Goal: Task Accomplishment & Management: Complete application form

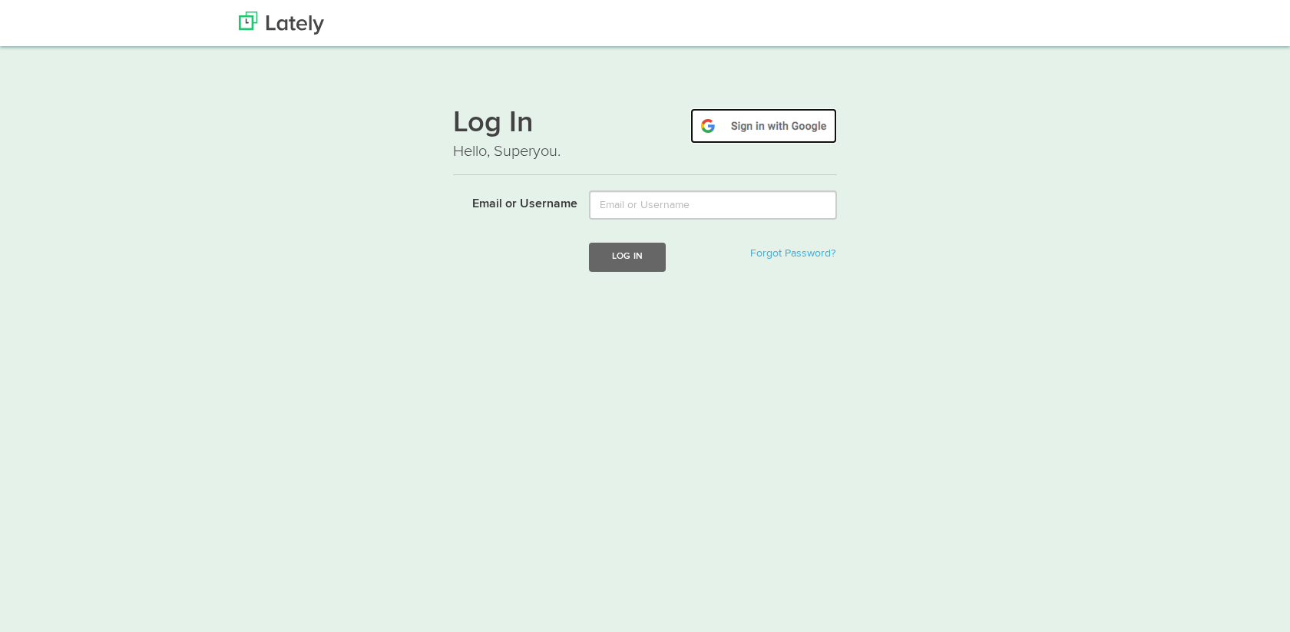
click at [799, 118] on img at bounding box center [763, 125] width 147 height 35
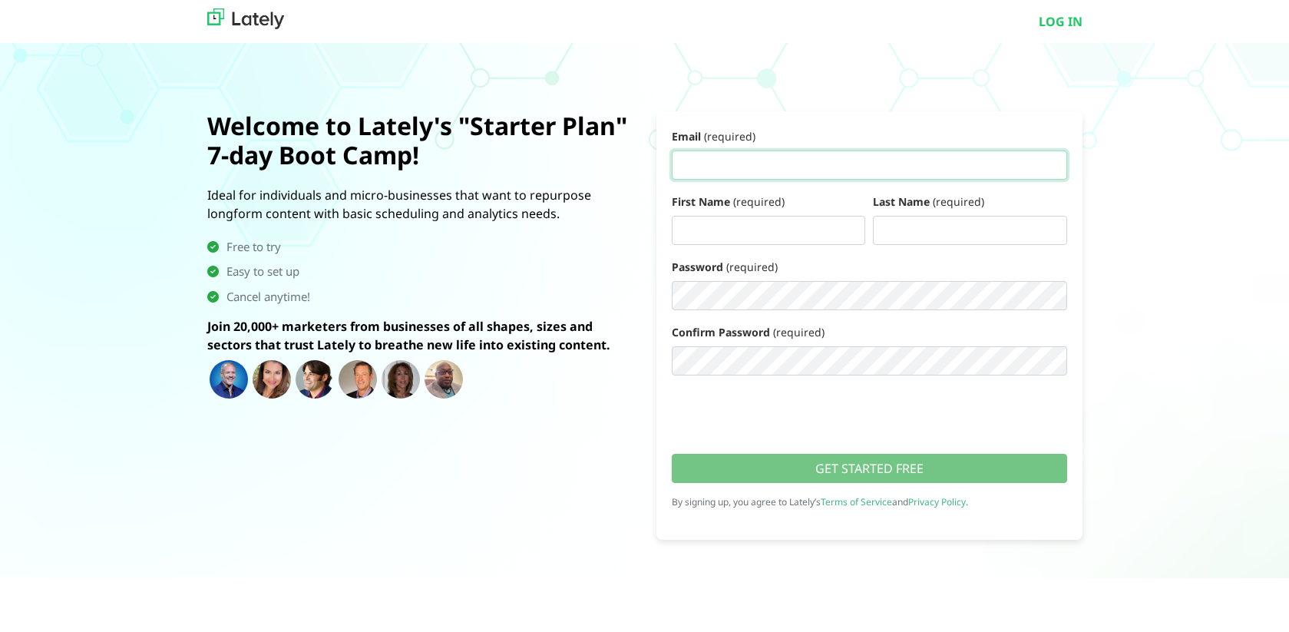
click at [769, 172] on input "Email (required)" at bounding box center [869, 165] width 395 height 29
type input "[EMAIL_ADDRESS][DOMAIN_NAME]"
click at [722, 245] on div "First Name (required) Last Name (required)" at bounding box center [869, 224] width 403 height 65
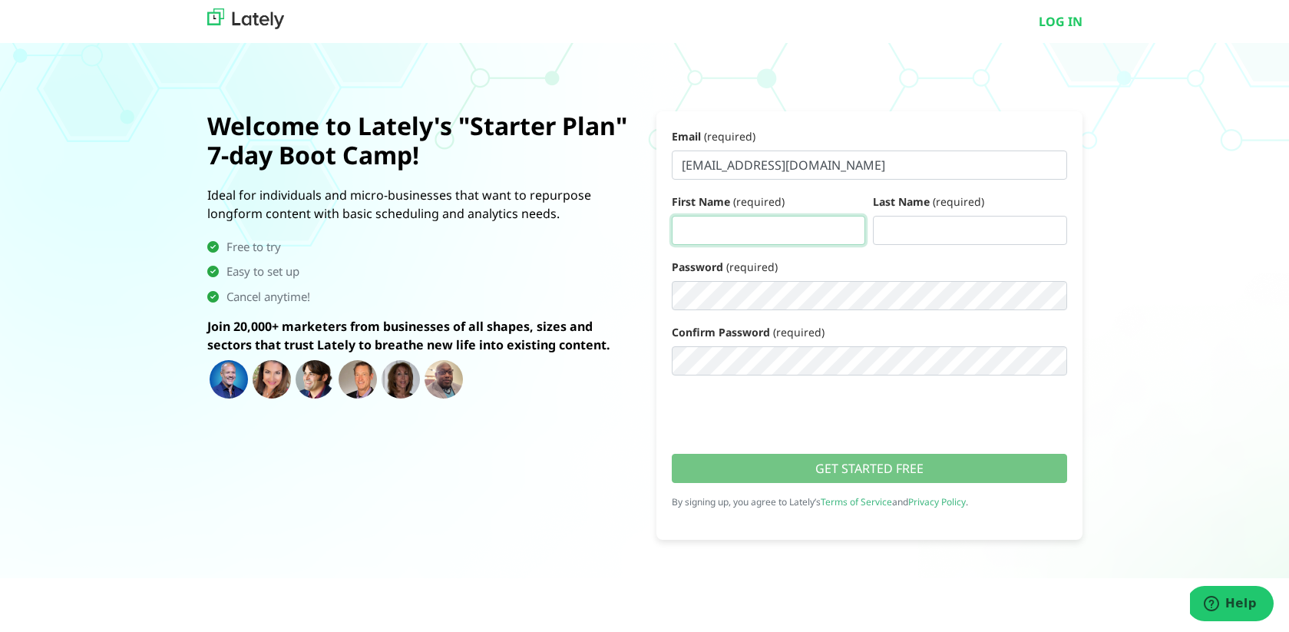
click at [726, 223] on input "First Name (required)" at bounding box center [769, 230] width 194 height 29
type input "Kermina"
type input "Monir"
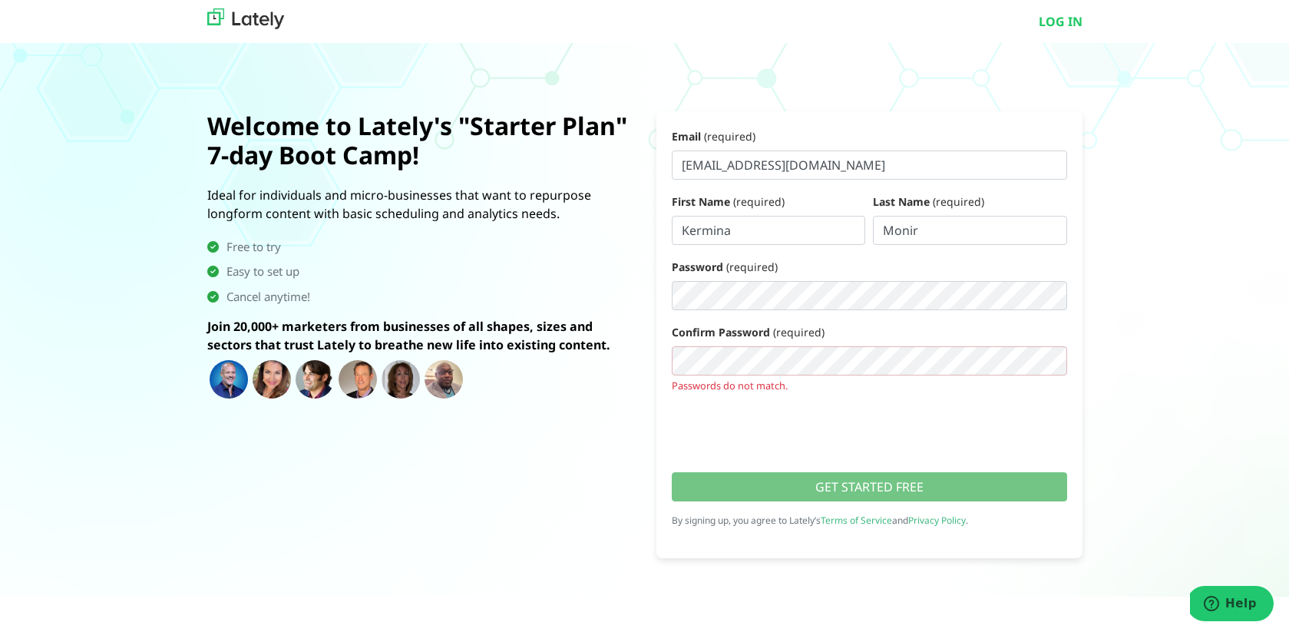
click at [715, 452] on form "Email (required) ceo@weagles.marketing First Name (required) Kermina Last Name …" at bounding box center [870, 334] width 426 height 447
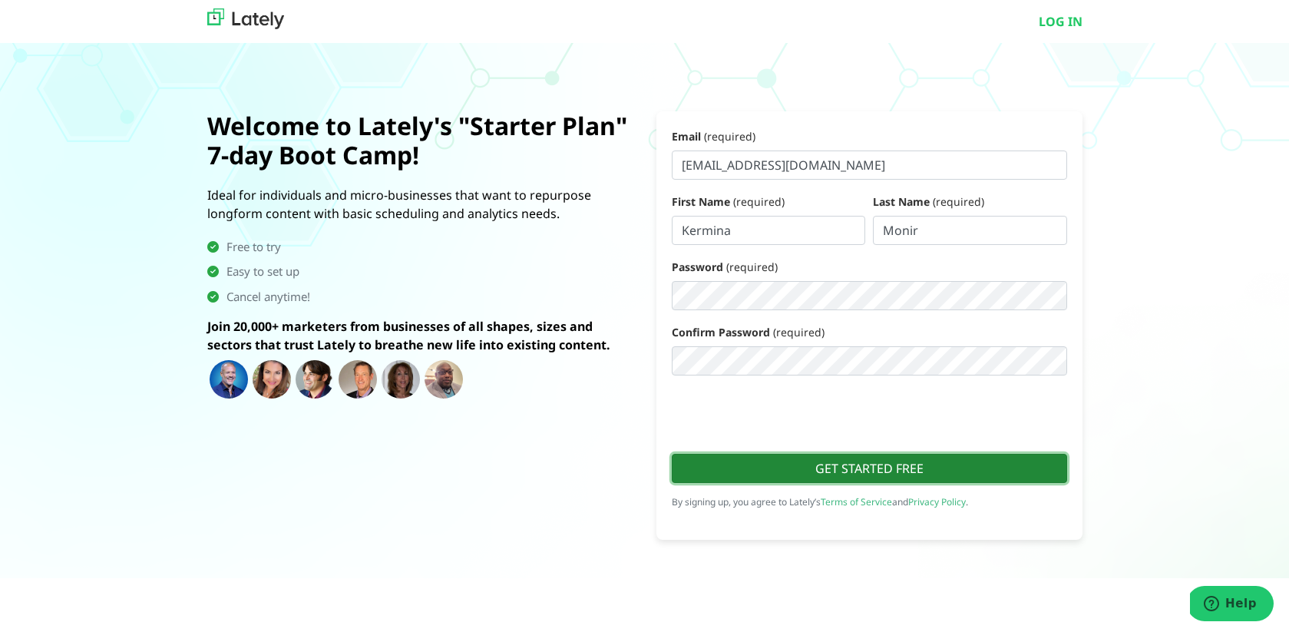
click at [797, 473] on button "GET STARTED FREE" at bounding box center [869, 468] width 395 height 29
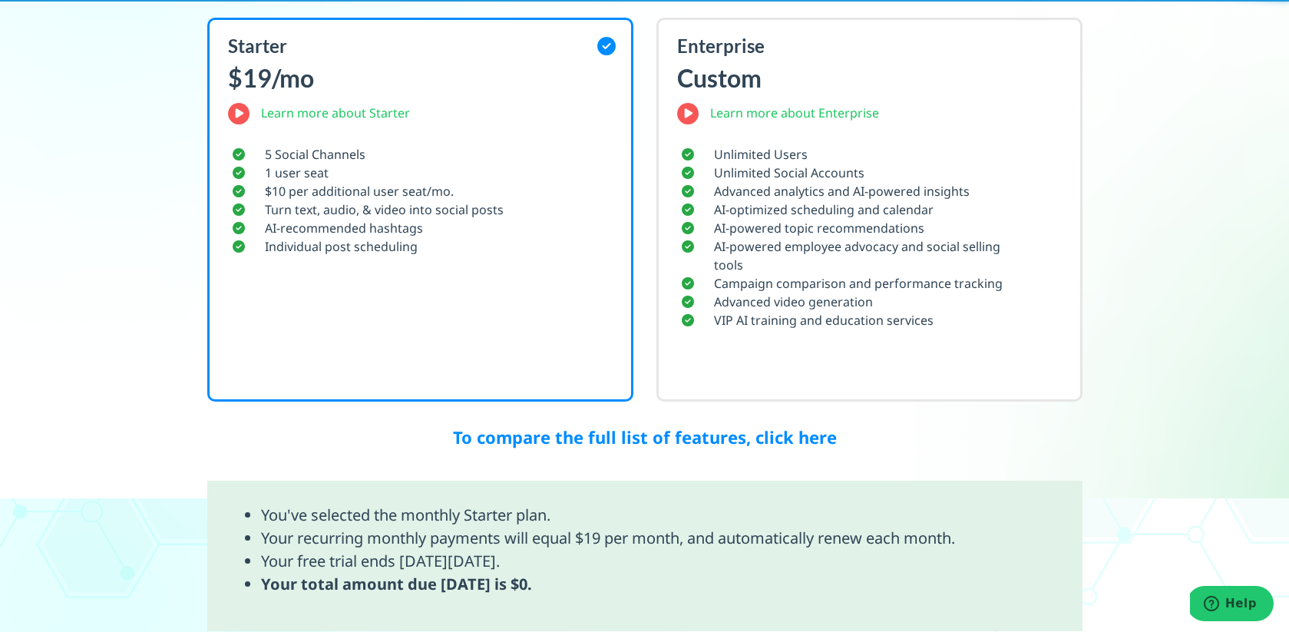
scroll to position [812, 0]
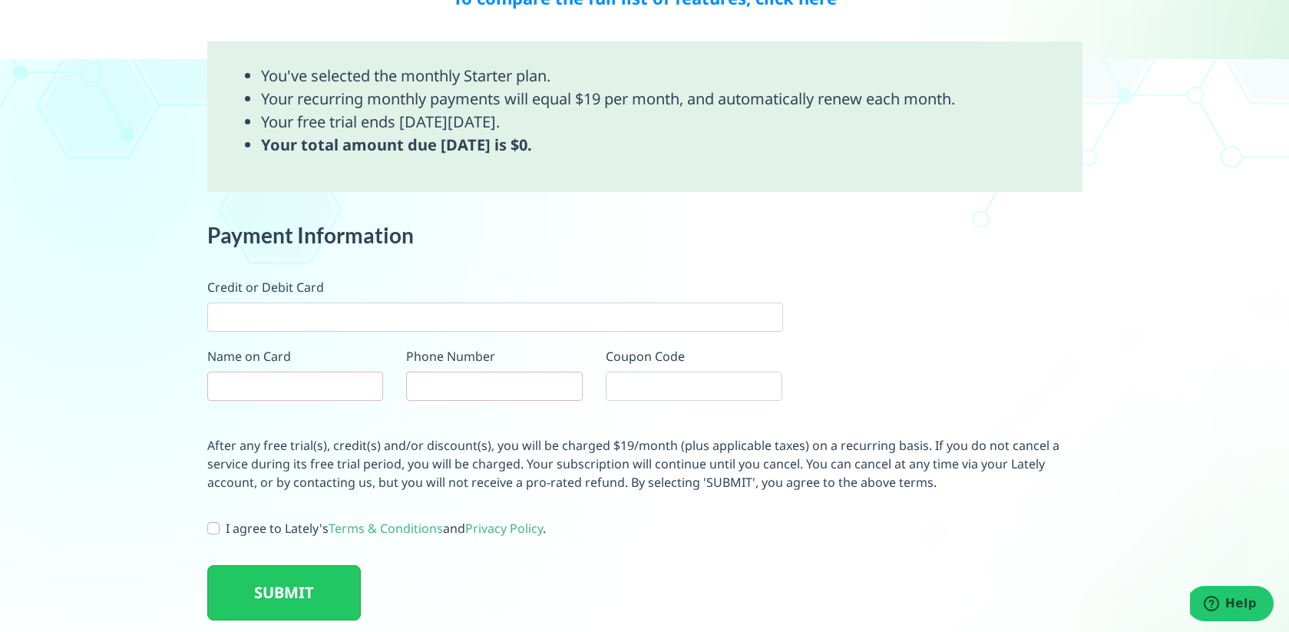
click at [372, 304] on div at bounding box center [495, 317] width 576 height 29
click at [418, 270] on div "Payment Information" at bounding box center [495, 250] width 599 height 55
type input "Kermina Hanna"
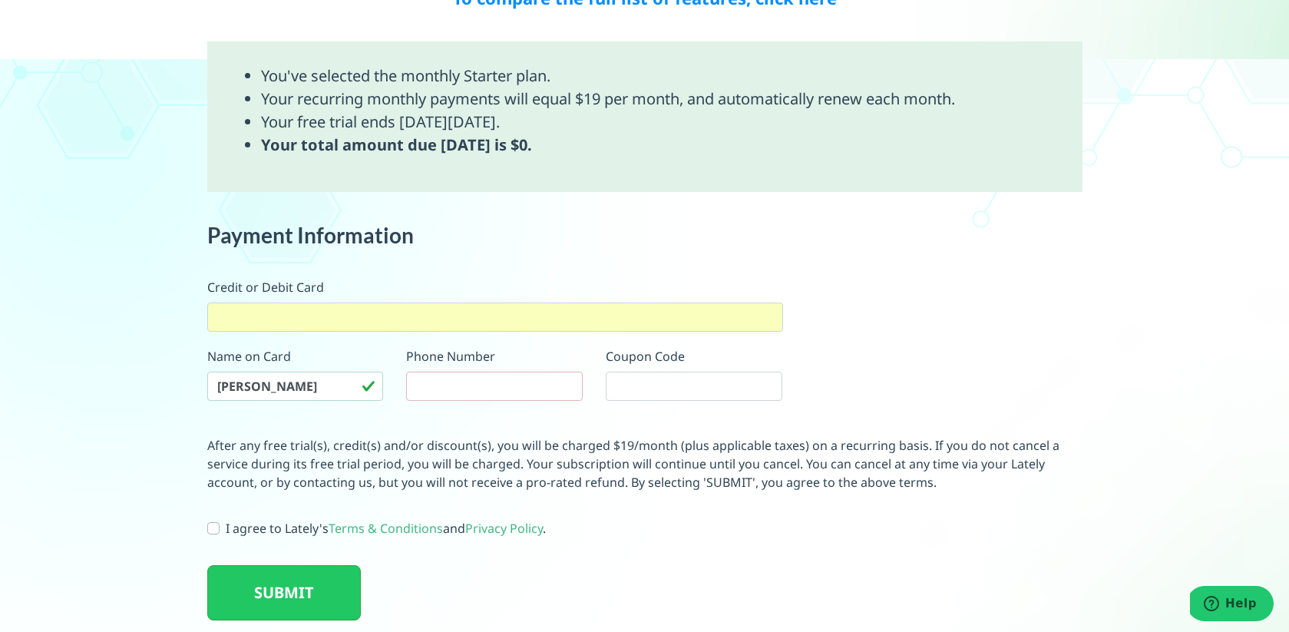
scroll to position [799, 0]
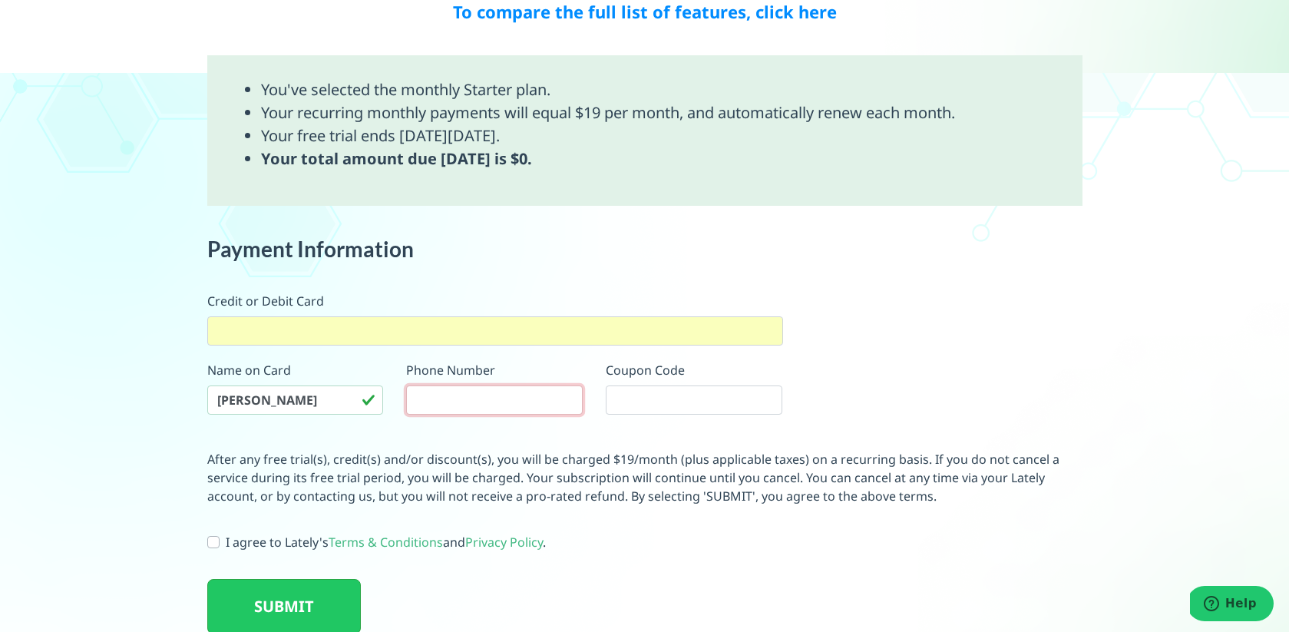
click at [523, 402] on input "tel" at bounding box center [494, 399] width 177 height 29
type input "01202580914"
click at [646, 399] on input "text" at bounding box center [694, 399] width 177 height 29
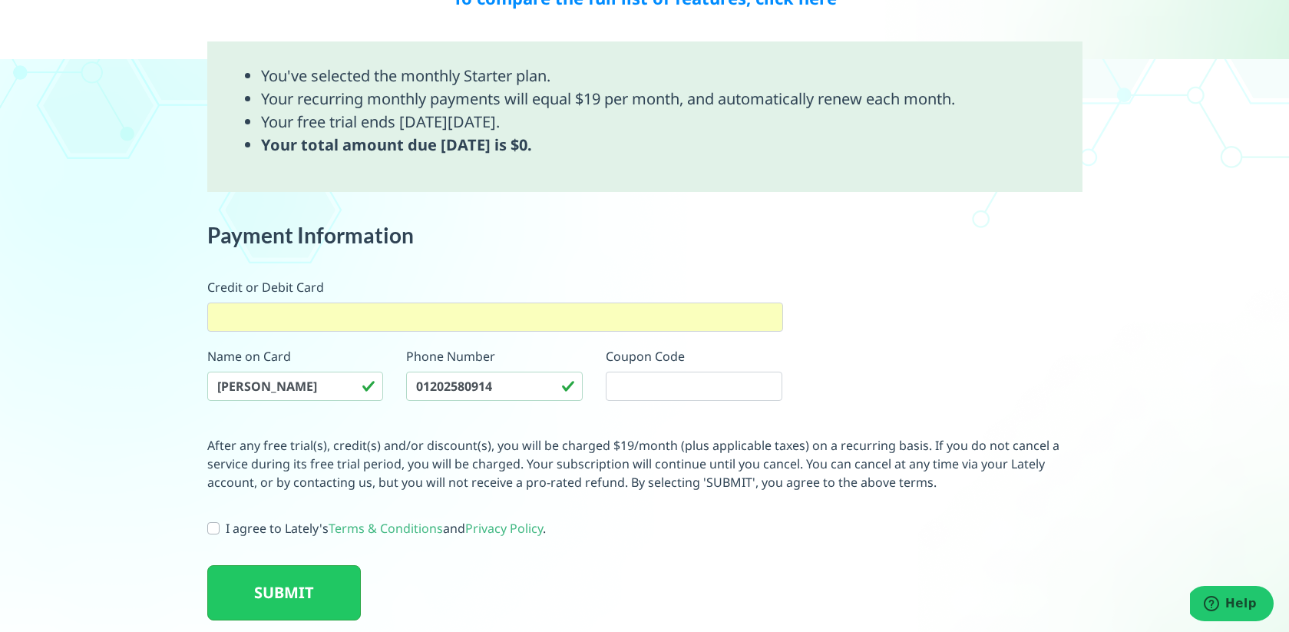
click at [226, 528] on label "I agree to Lately's Terms & Conditions and Privacy Policy ." at bounding box center [386, 528] width 320 height 18
click at [211, 528] on input "I agree to Lately's Terms & Conditions and Privacy Policy ." at bounding box center [213, 526] width 12 height 15
checkbox input "true"
click at [254, 588] on button "SUBMIT" at bounding box center [284, 592] width 154 height 55
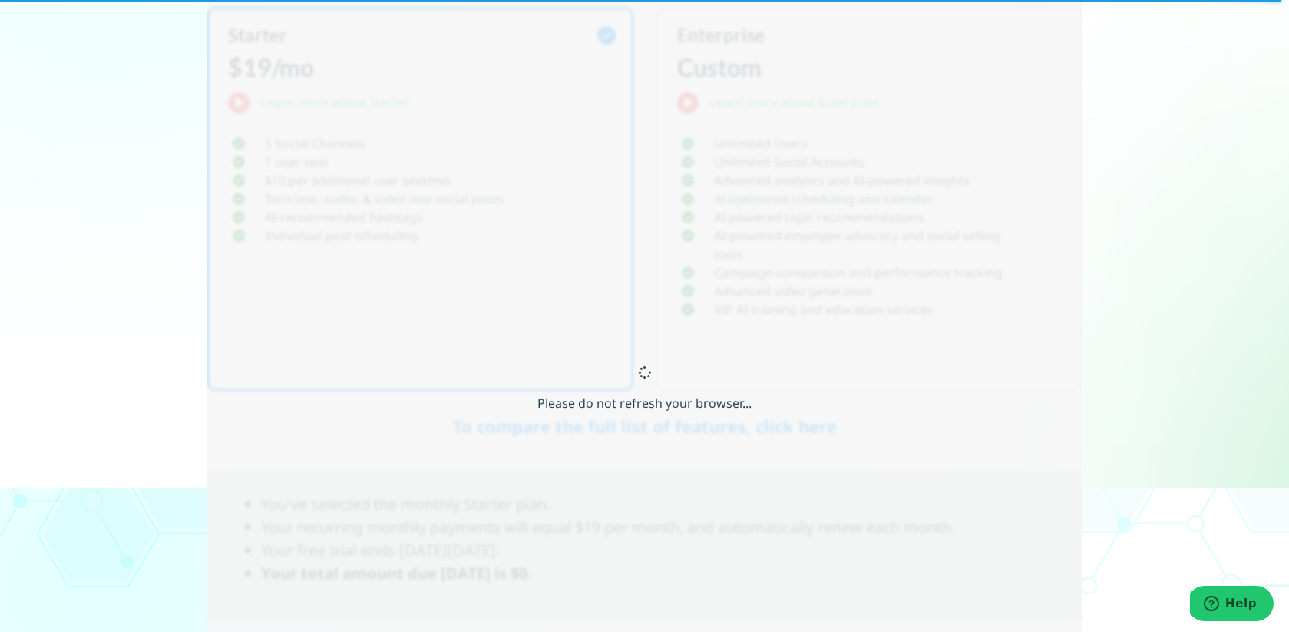
scroll to position [88, 0]
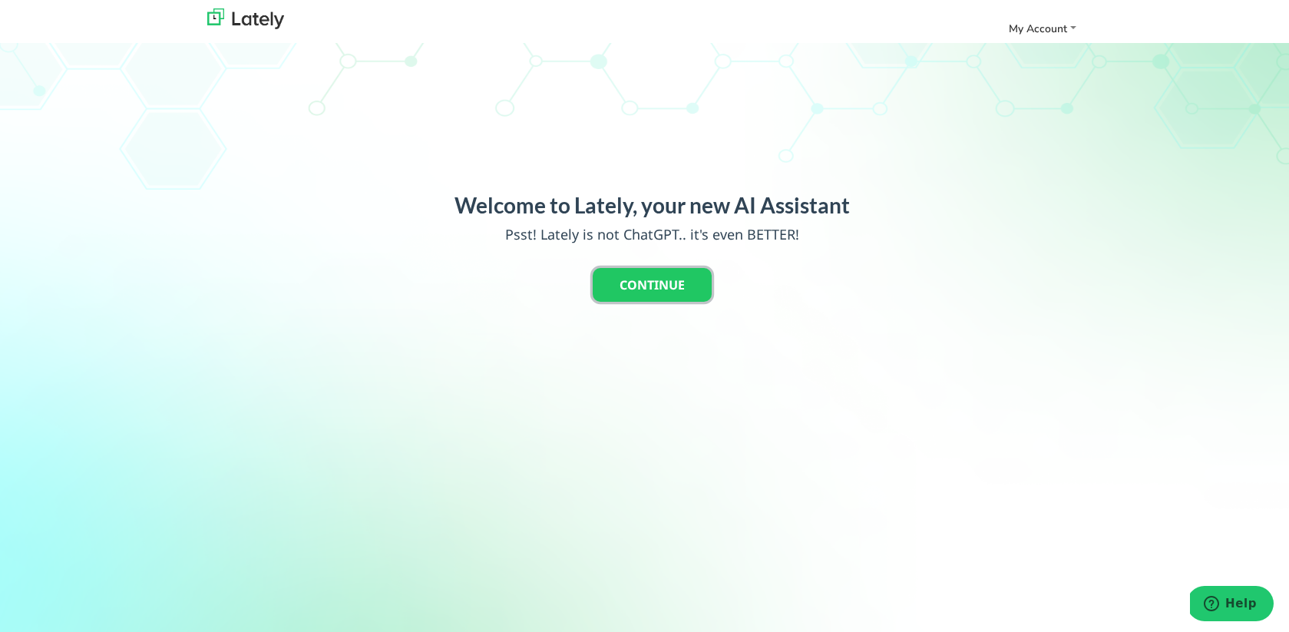
click at [649, 289] on button "CONTINUE" at bounding box center [652, 285] width 119 height 34
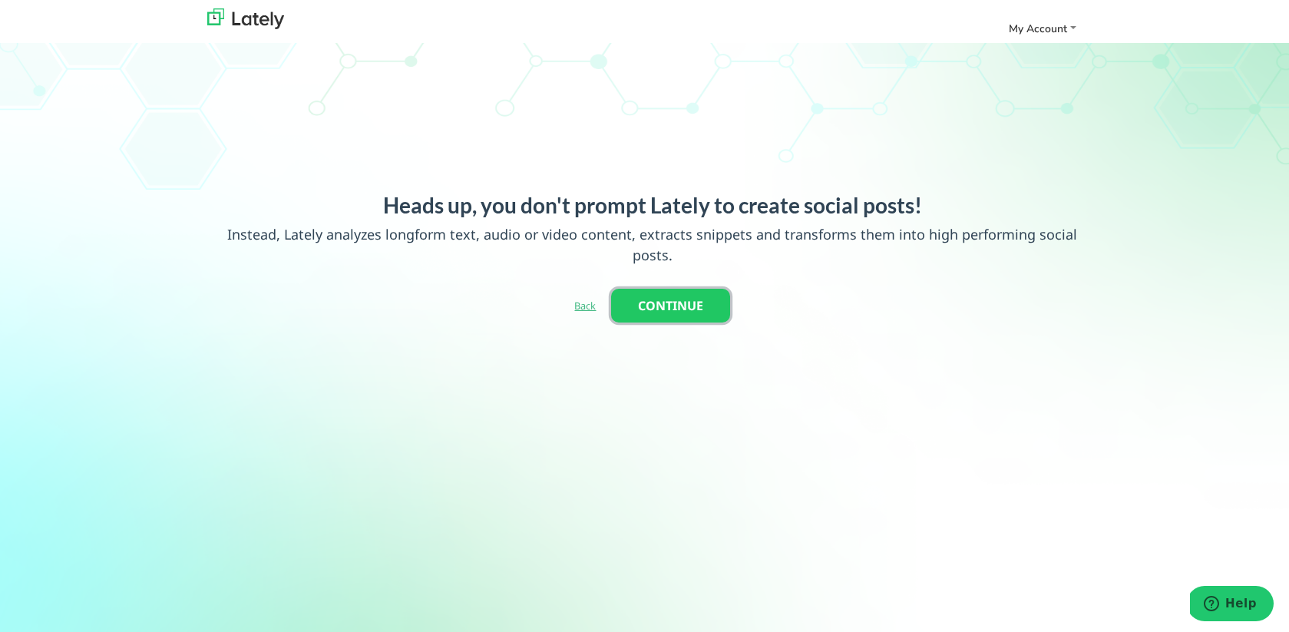
click at [653, 306] on button "CONTINUE" at bounding box center [670, 306] width 119 height 34
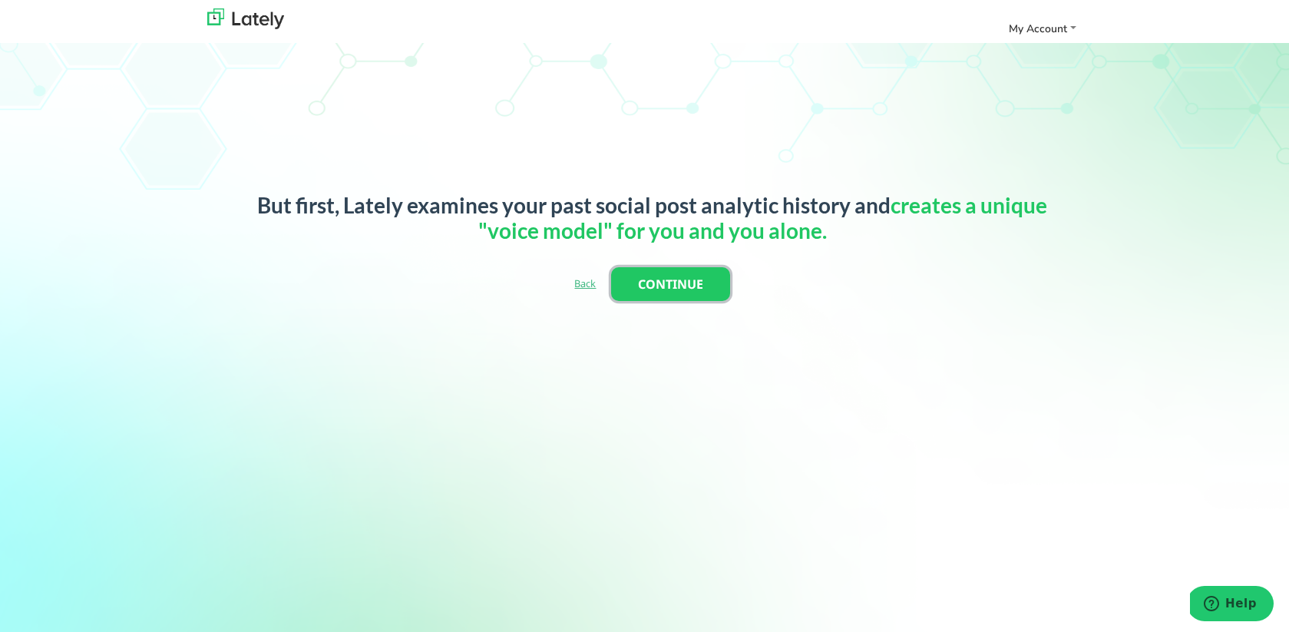
click at [655, 290] on button "CONTINUE" at bounding box center [670, 284] width 119 height 34
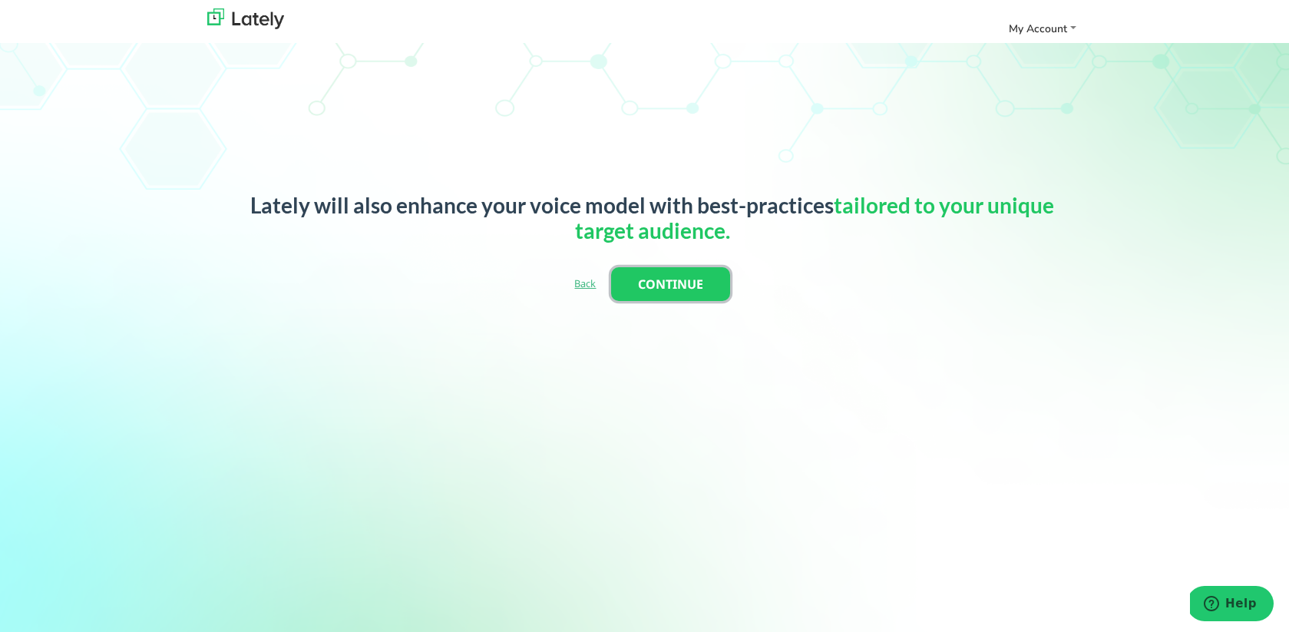
click at [663, 286] on button "CONTINUE" at bounding box center [670, 284] width 119 height 34
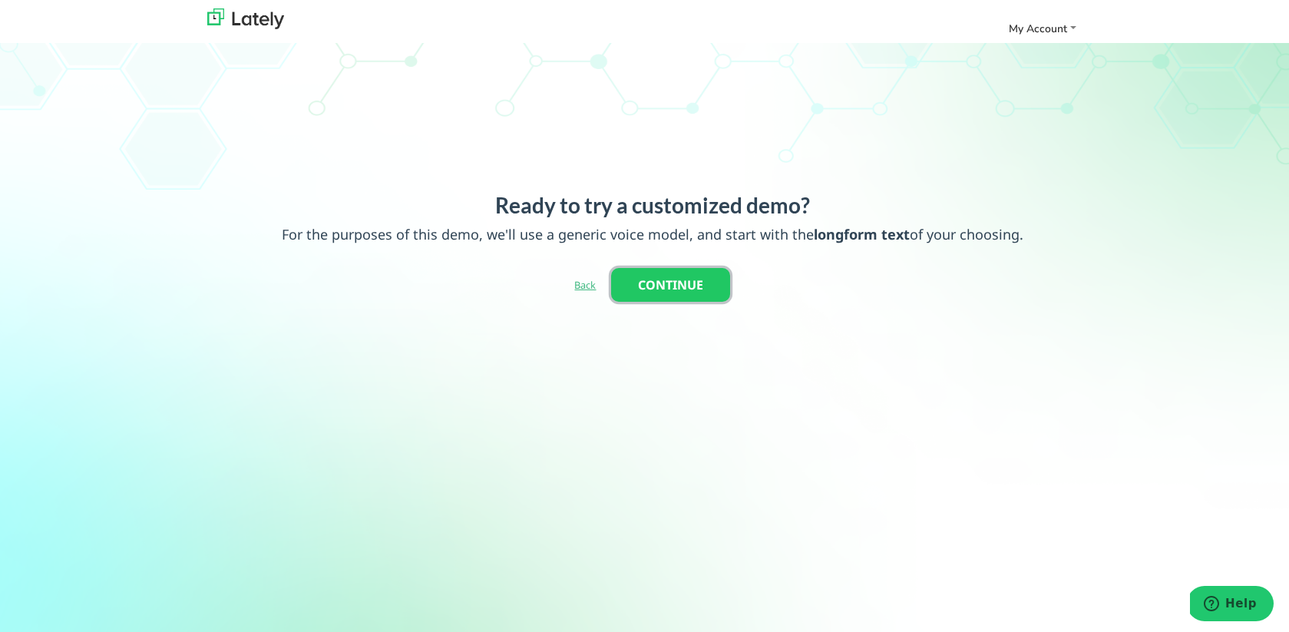
click at [663, 287] on button "CONTINUE" at bounding box center [670, 285] width 119 height 34
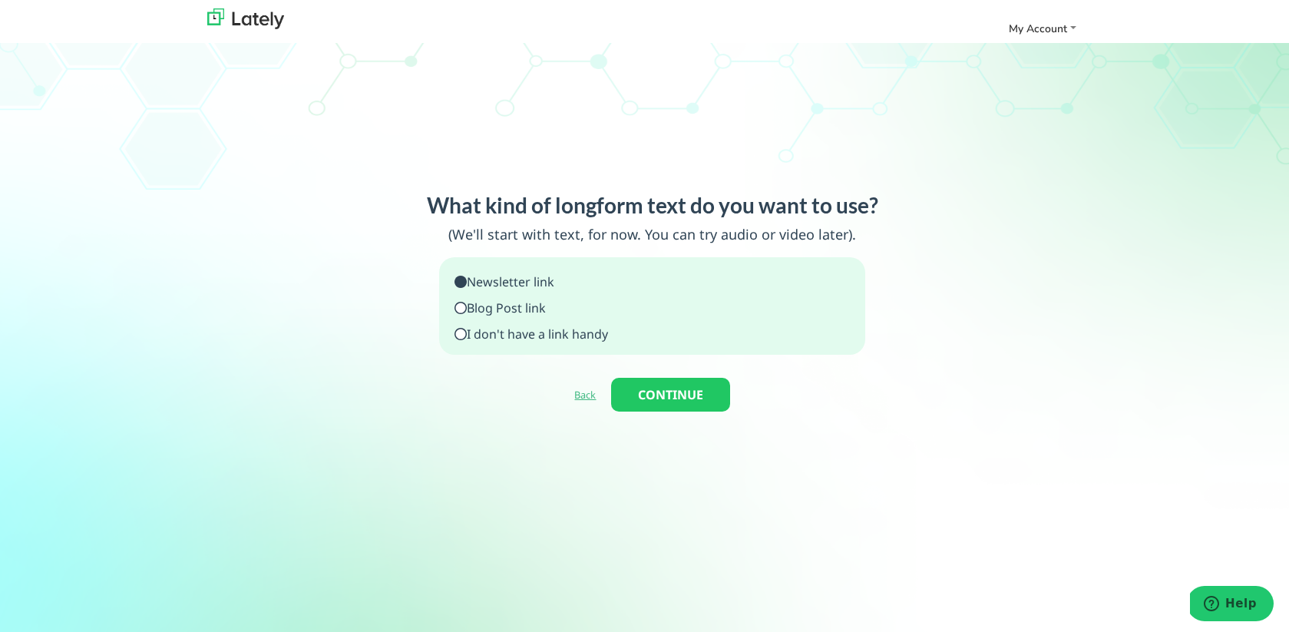
click at [479, 307] on p "Blog Post link" at bounding box center [532, 308] width 154 height 18
click at [483, 329] on p "I don't have a link handy" at bounding box center [532, 334] width 154 height 18
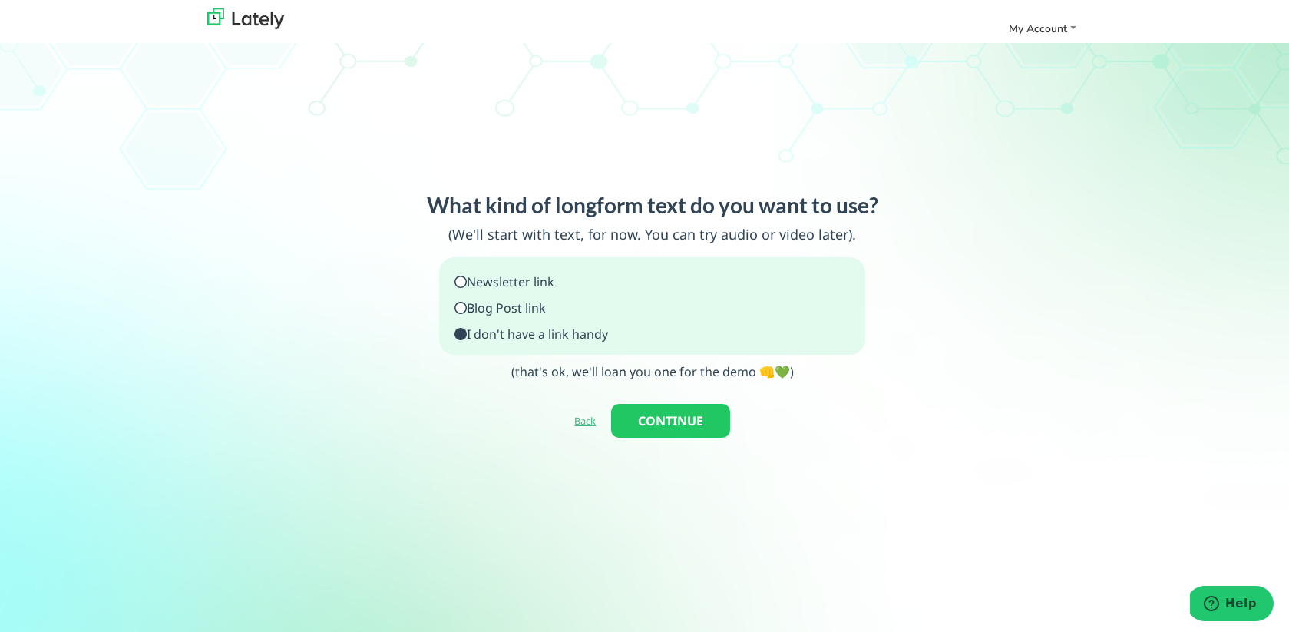
click at [515, 284] on p "Newsletter link" at bounding box center [532, 282] width 154 height 18
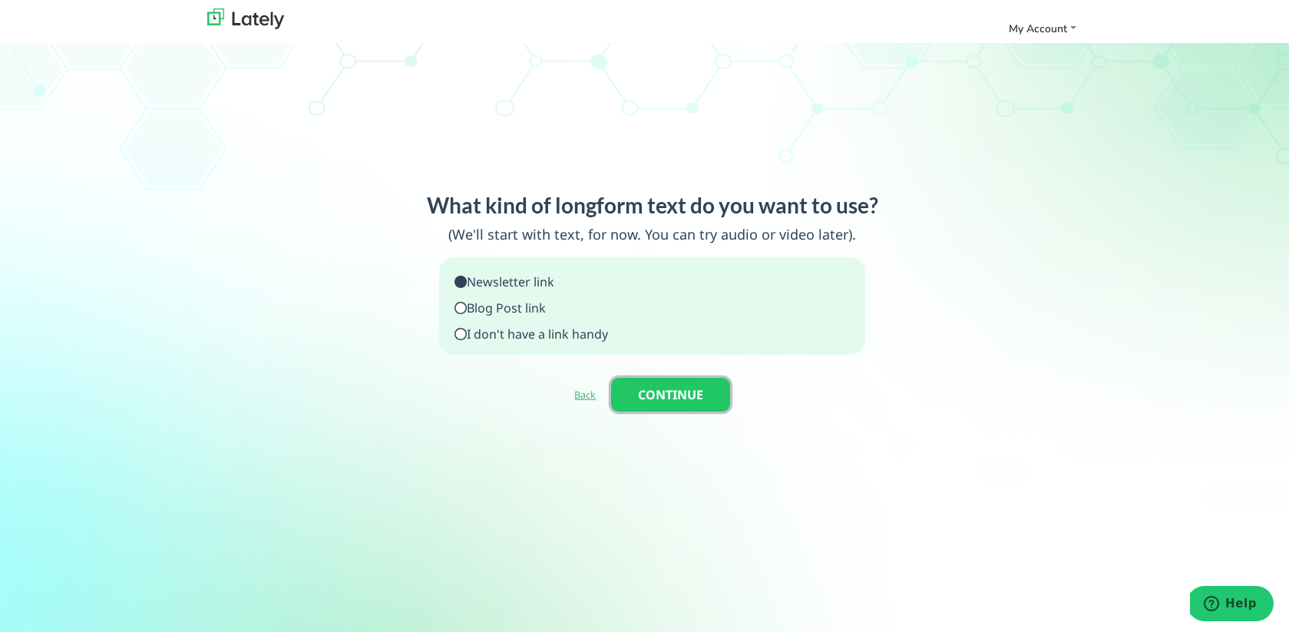
click at [643, 395] on button "CONTINUE" at bounding box center [670, 395] width 119 height 34
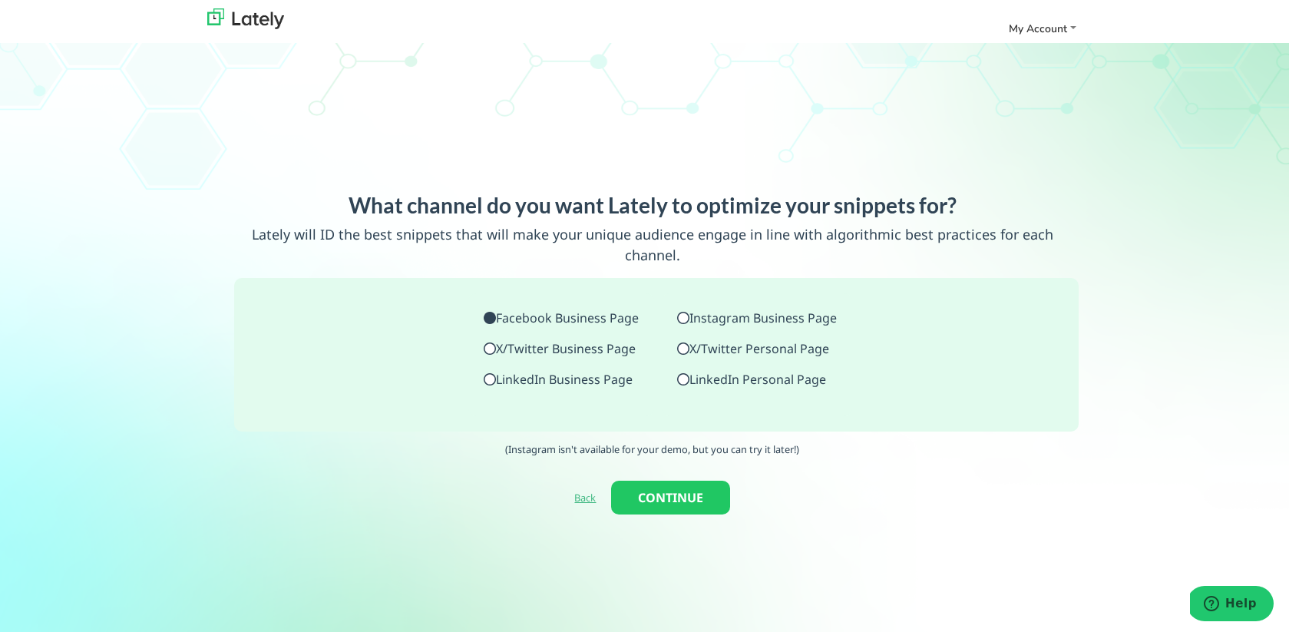
click at [547, 339] on p "X/Twitter Business Page" at bounding box center [561, 348] width 155 height 18
click at [547, 370] on p "LinkedIn Business Page" at bounding box center [561, 379] width 155 height 18
click at [687, 312] on icon at bounding box center [683, 318] width 12 height 12
click at [575, 370] on p "LinkedIn Business Page" at bounding box center [561, 379] width 155 height 18
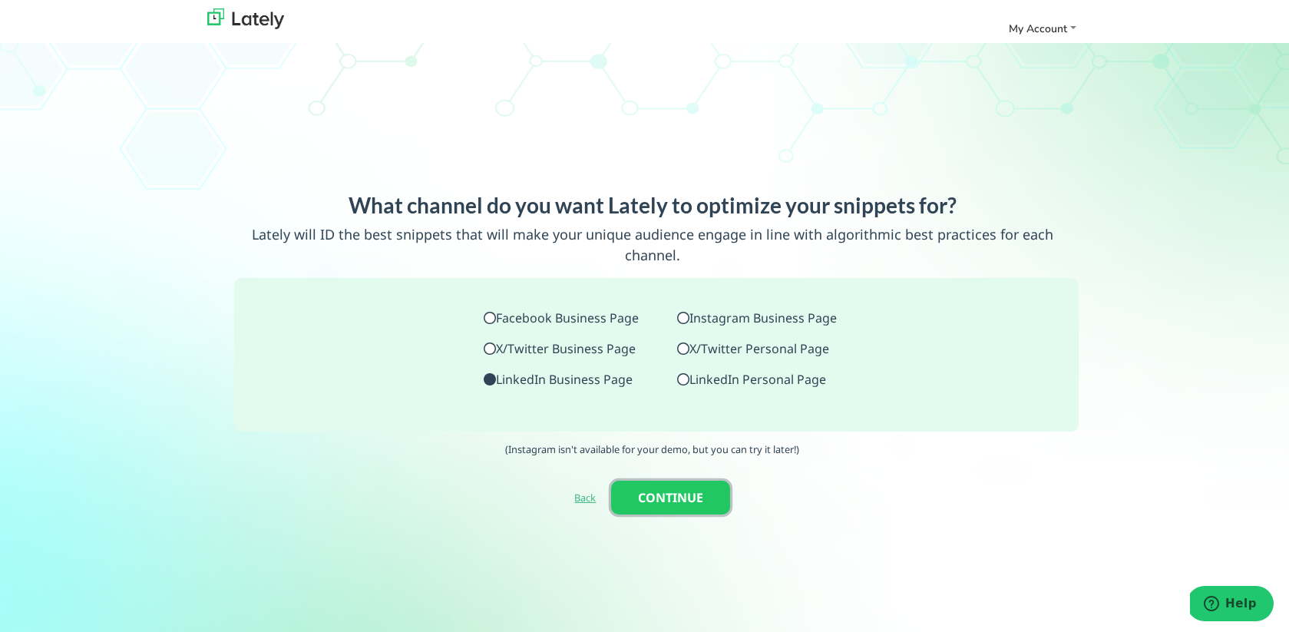
click at [660, 486] on button "CONTINUE" at bounding box center [670, 498] width 119 height 34
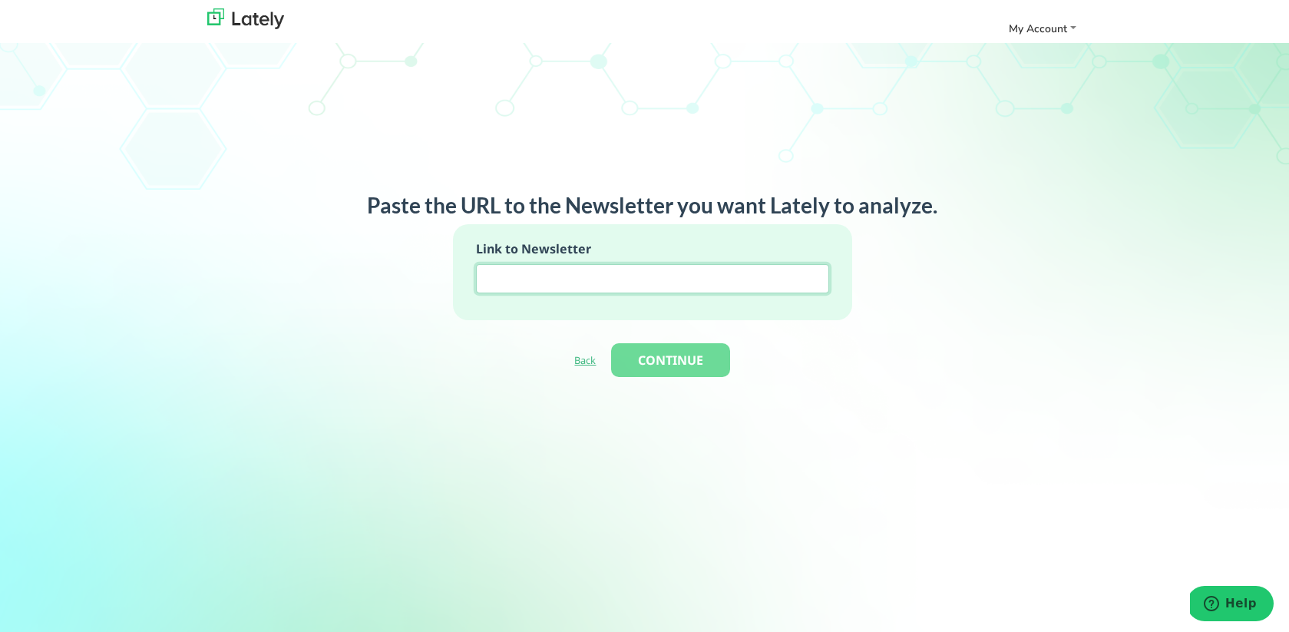
click at [610, 277] on input at bounding box center [652, 278] width 353 height 29
click at [580, 362] on link "Back" at bounding box center [585, 360] width 22 height 14
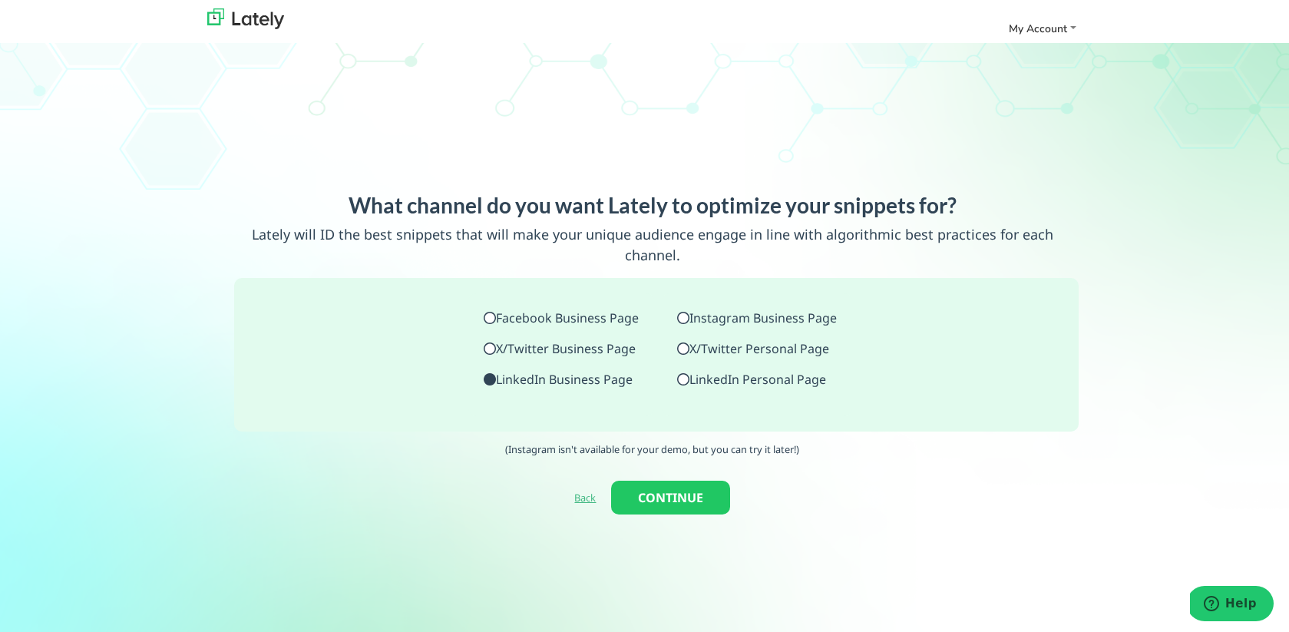
click at [590, 491] on link "Back" at bounding box center [585, 498] width 22 height 14
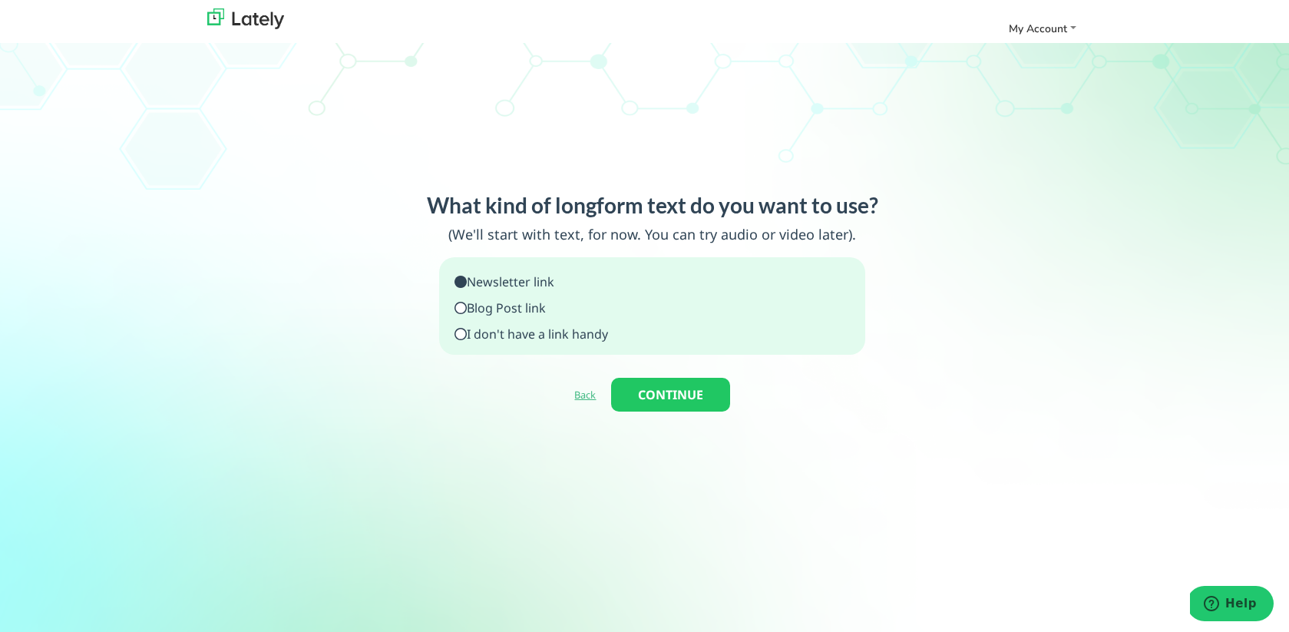
click at [588, 392] on link "Back" at bounding box center [585, 395] width 22 height 14
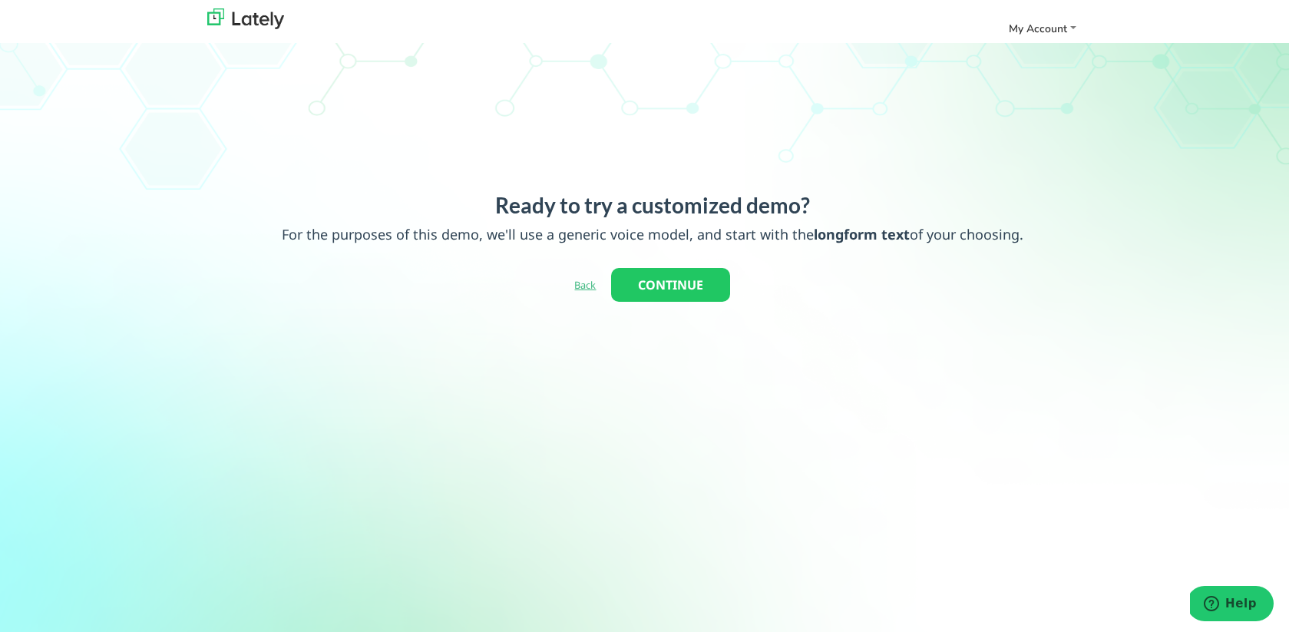
click at [590, 285] on link "Back" at bounding box center [585, 285] width 22 height 14
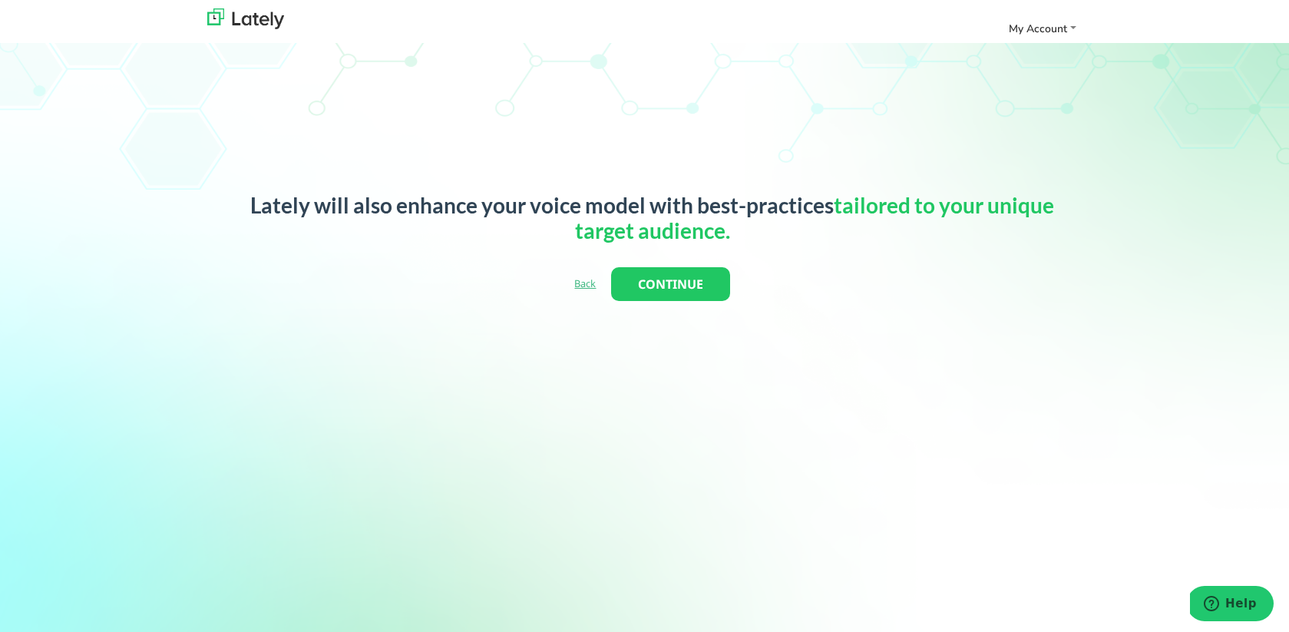
click at [587, 286] on link "Back" at bounding box center [585, 283] width 22 height 14
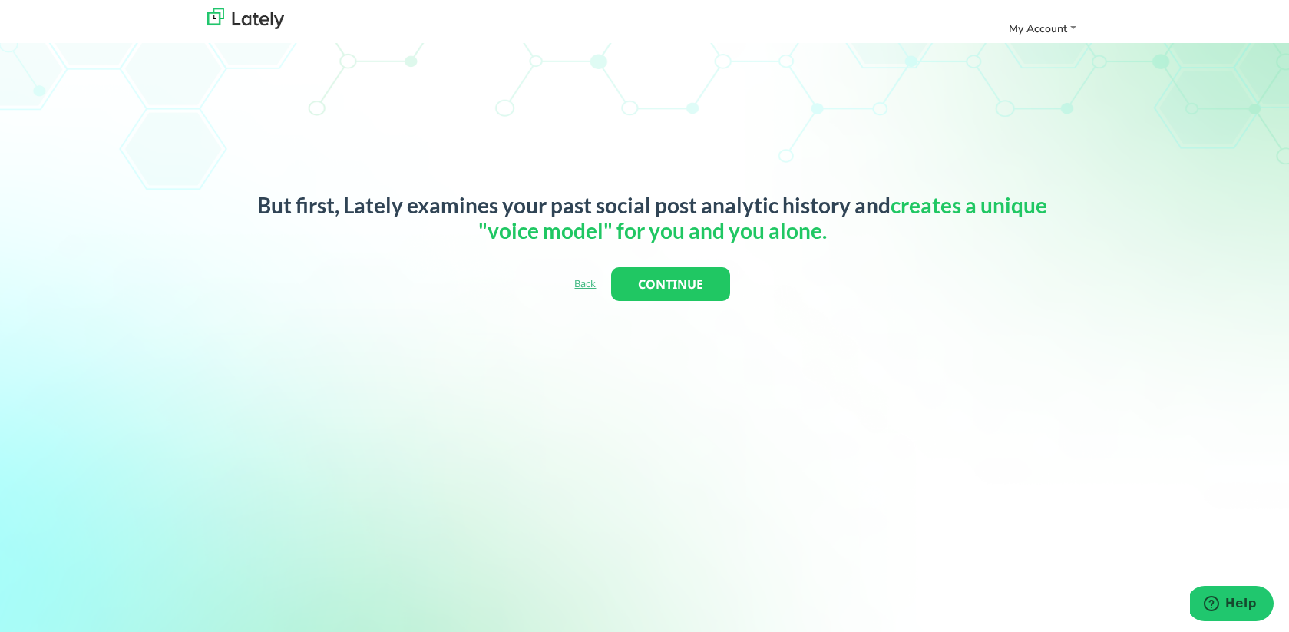
click at [594, 276] on link "Back" at bounding box center [585, 283] width 22 height 14
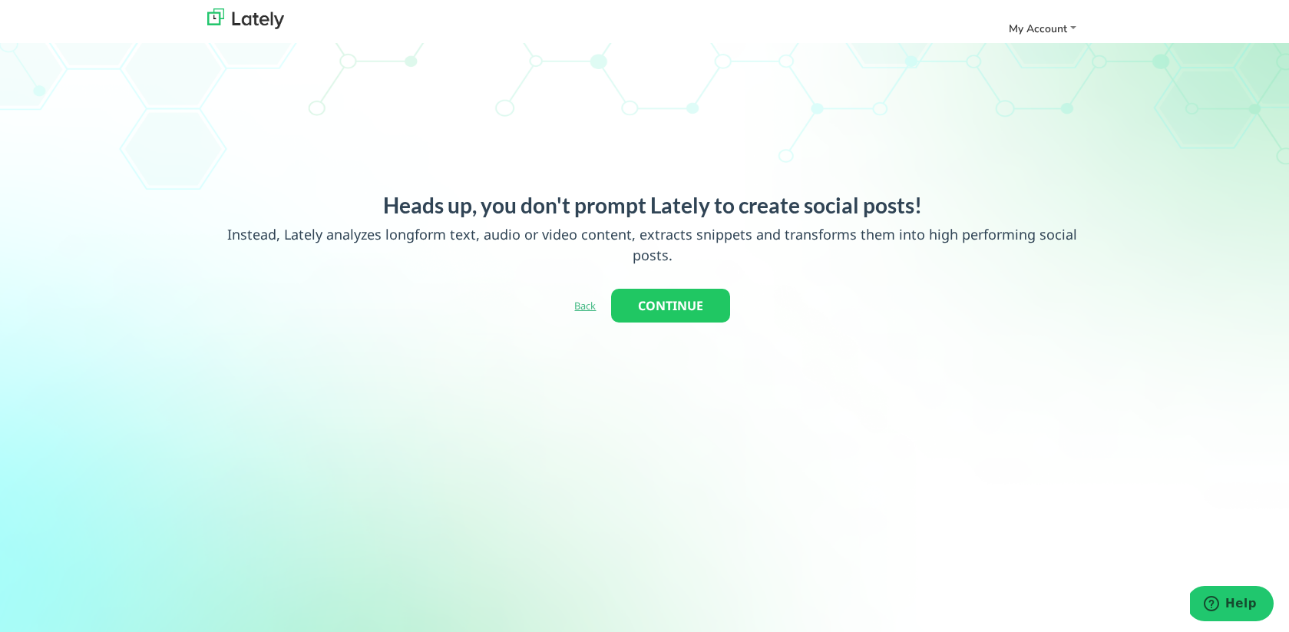
click at [584, 309] on link "Back" at bounding box center [585, 306] width 22 height 14
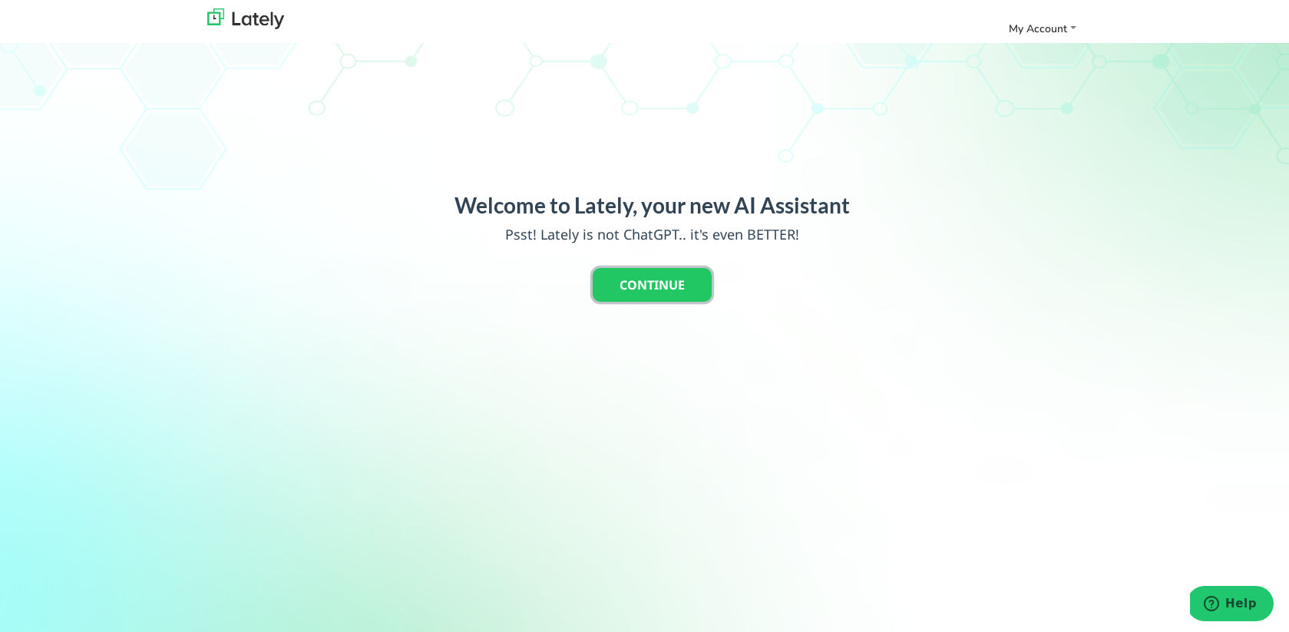
click at [653, 291] on button "CONTINUE" at bounding box center [652, 285] width 119 height 34
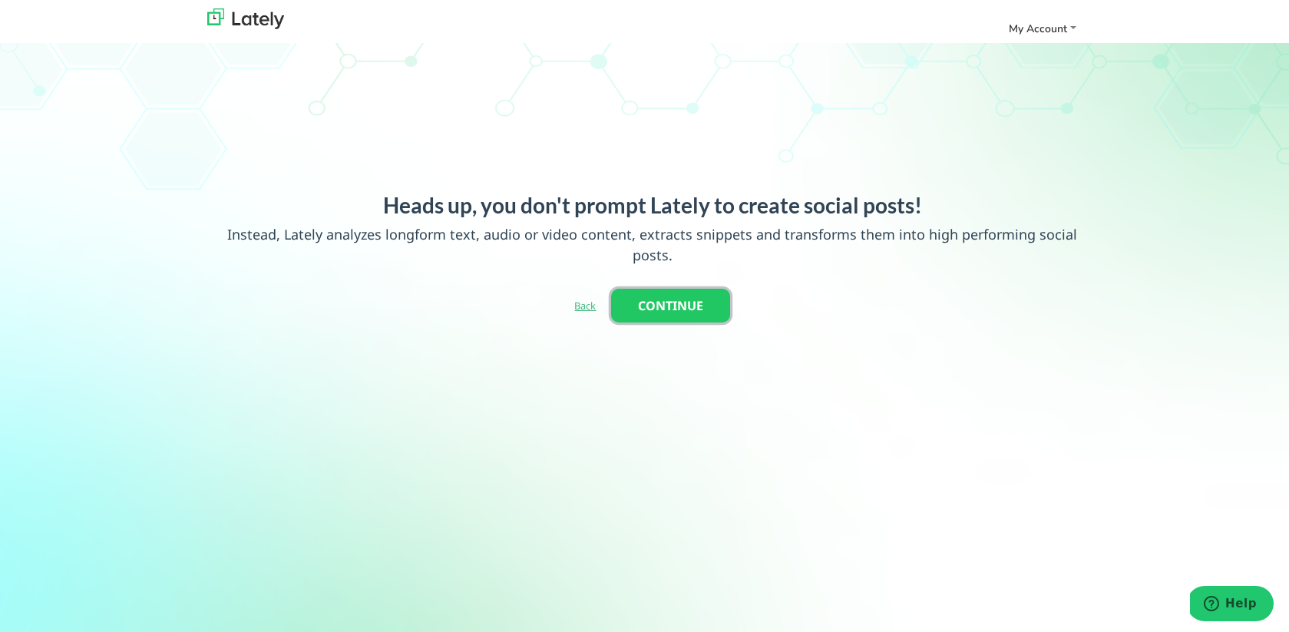
click at [692, 296] on button "CONTINUE" at bounding box center [670, 306] width 119 height 34
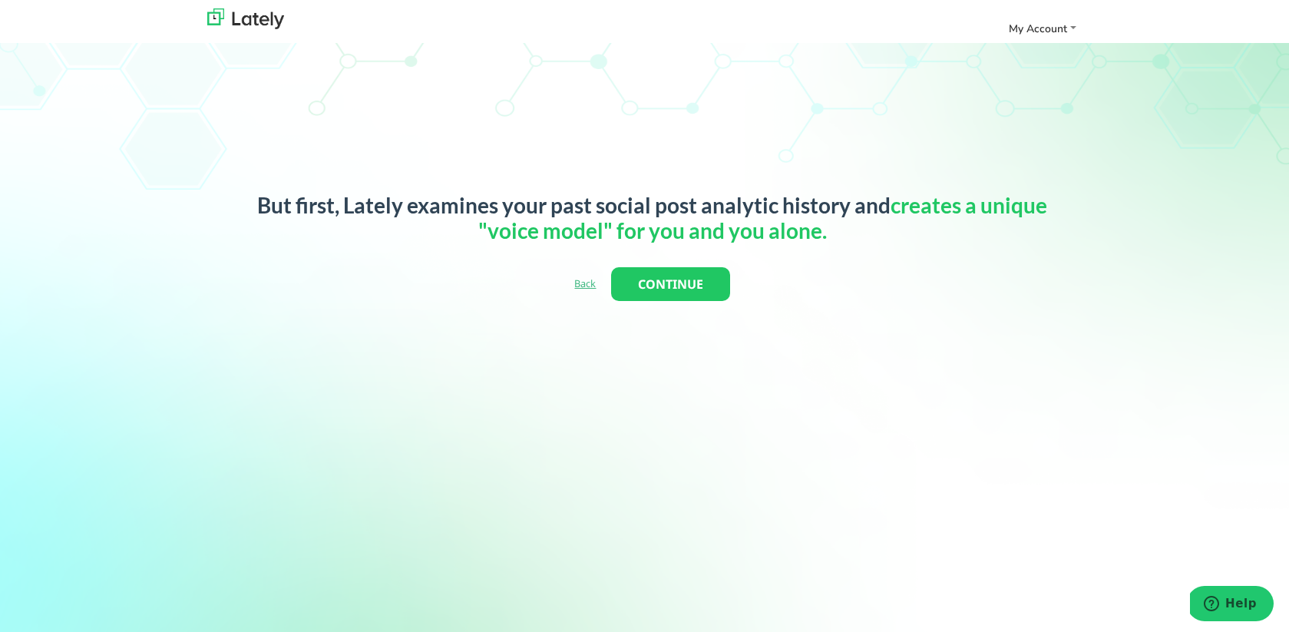
click at [694, 313] on div "But first, Lately examines your past social post analytic history and creates a…" at bounding box center [645, 360] width 1266 height 335
click at [691, 290] on button "CONTINUE" at bounding box center [670, 284] width 119 height 34
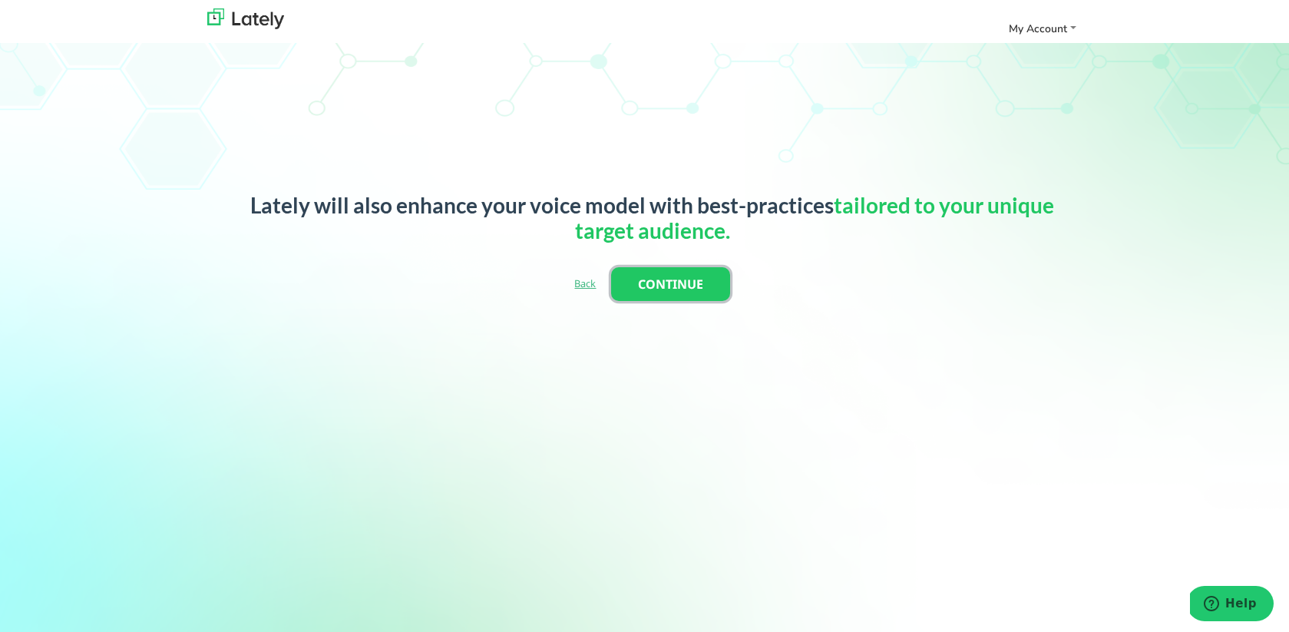
click at [691, 290] on button "CONTINUE" at bounding box center [670, 284] width 119 height 34
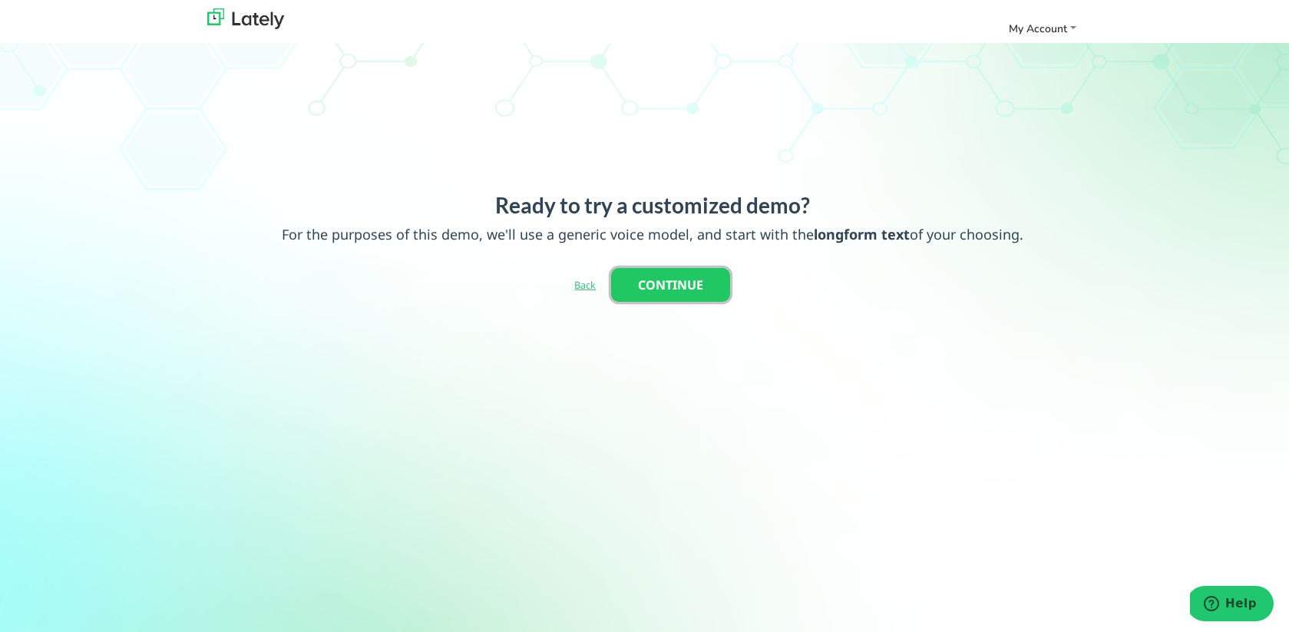
click at [691, 290] on button "CONTINUE" at bounding box center [670, 285] width 119 height 34
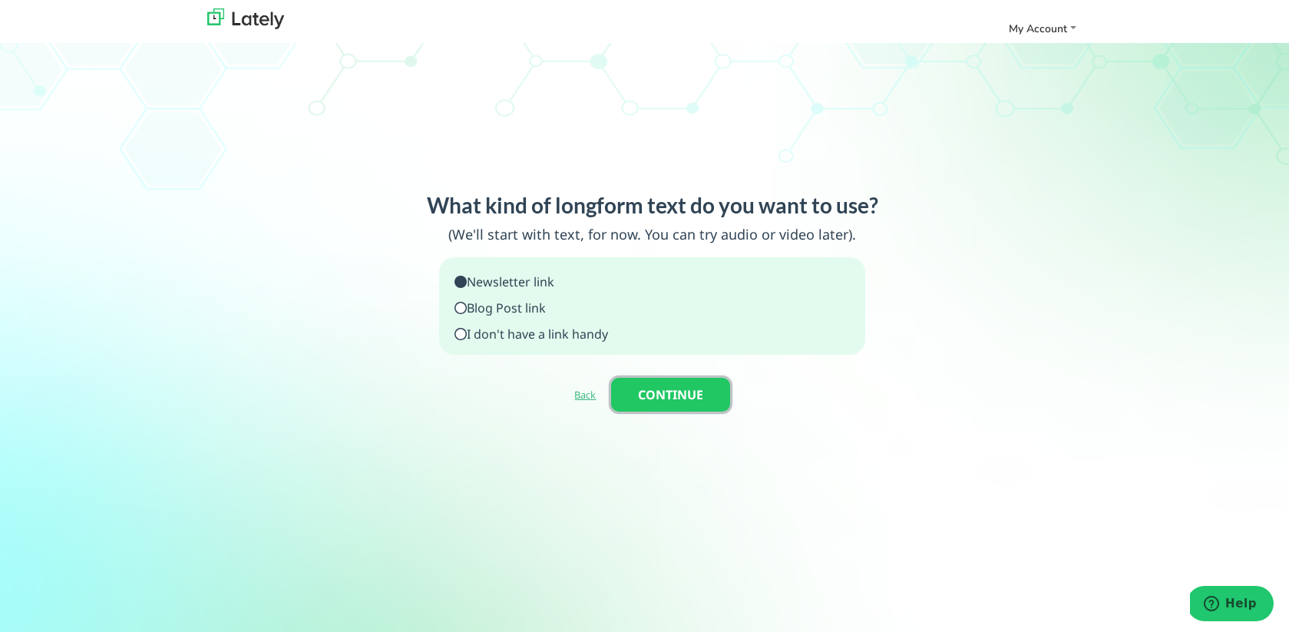
click at [653, 387] on button "CONTINUE" at bounding box center [670, 395] width 119 height 34
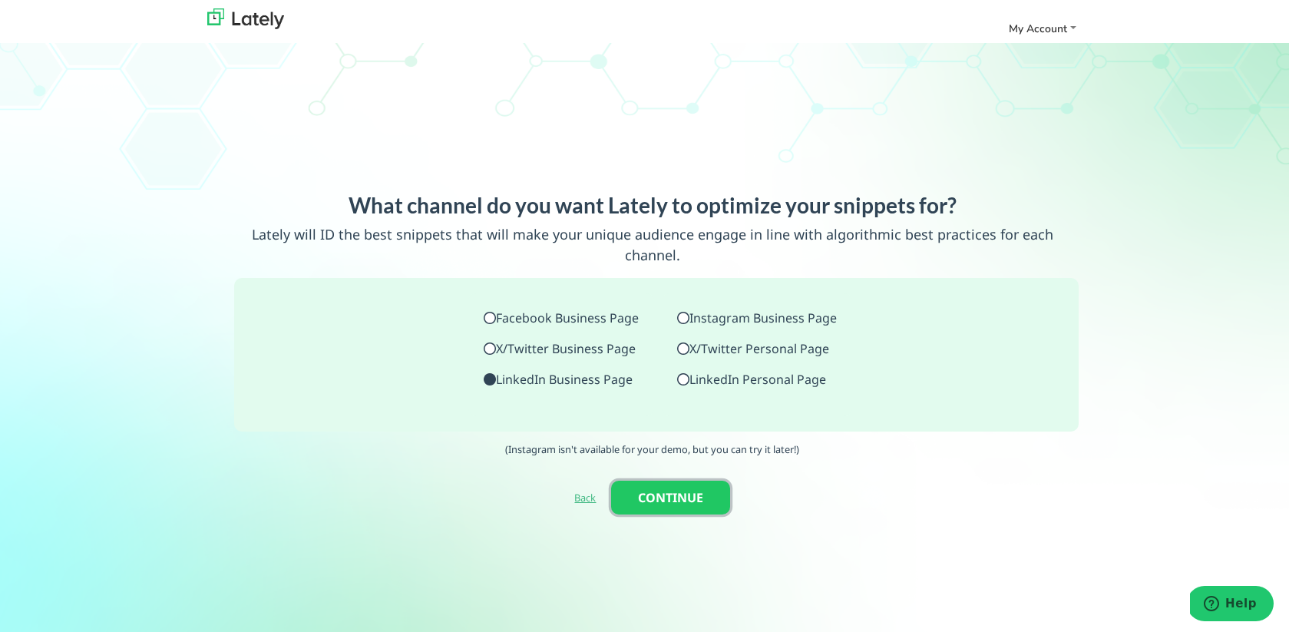
click at [672, 481] on button "CONTINUE" at bounding box center [670, 498] width 119 height 34
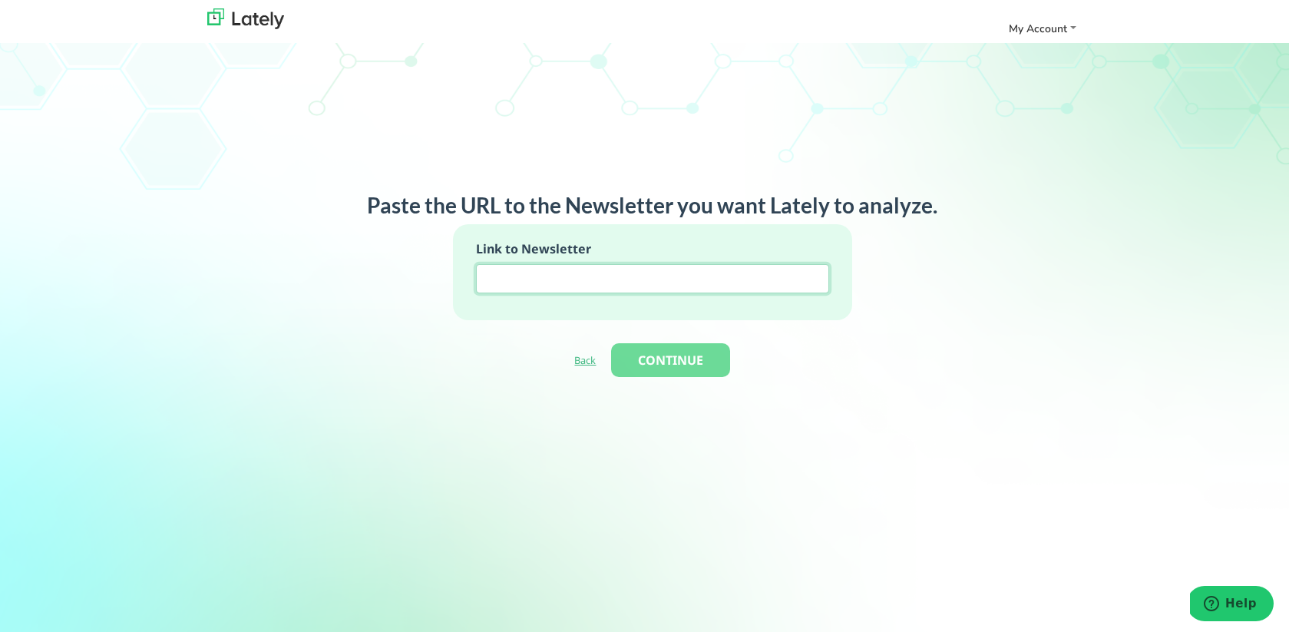
click at [632, 279] on input at bounding box center [652, 278] width 353 height 29
paste input "https://www.linkedin.com/newsletters/global-fashion-marketing-72322915639161323…"
type input "https://www.linkedin.com/newsletters/global-fashion-marketing-72322915639161323…"
paste input "https://www.linkedin.com/company/weagles-marketing/"
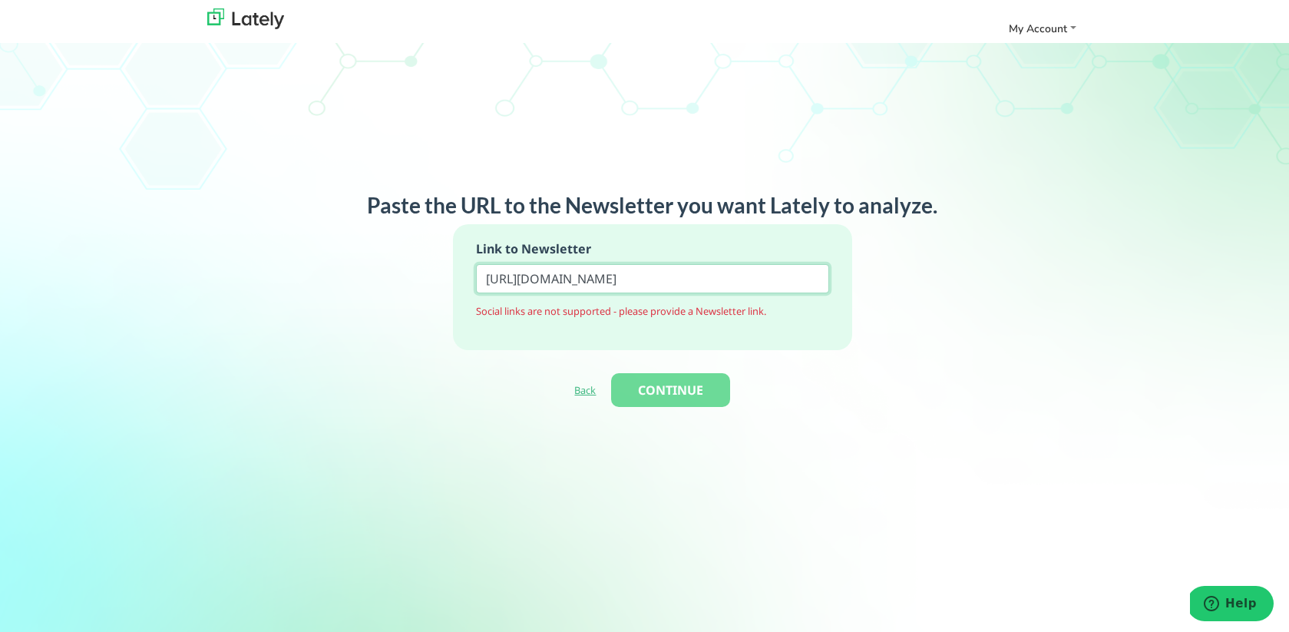
type input "https://www.linkedin.com/company/weagles-marketing/"
click at [747, 276] on input "https://www.linkedin.com/company/weagles-marketing/" at bounding box center [652, 278] width 353 height 29
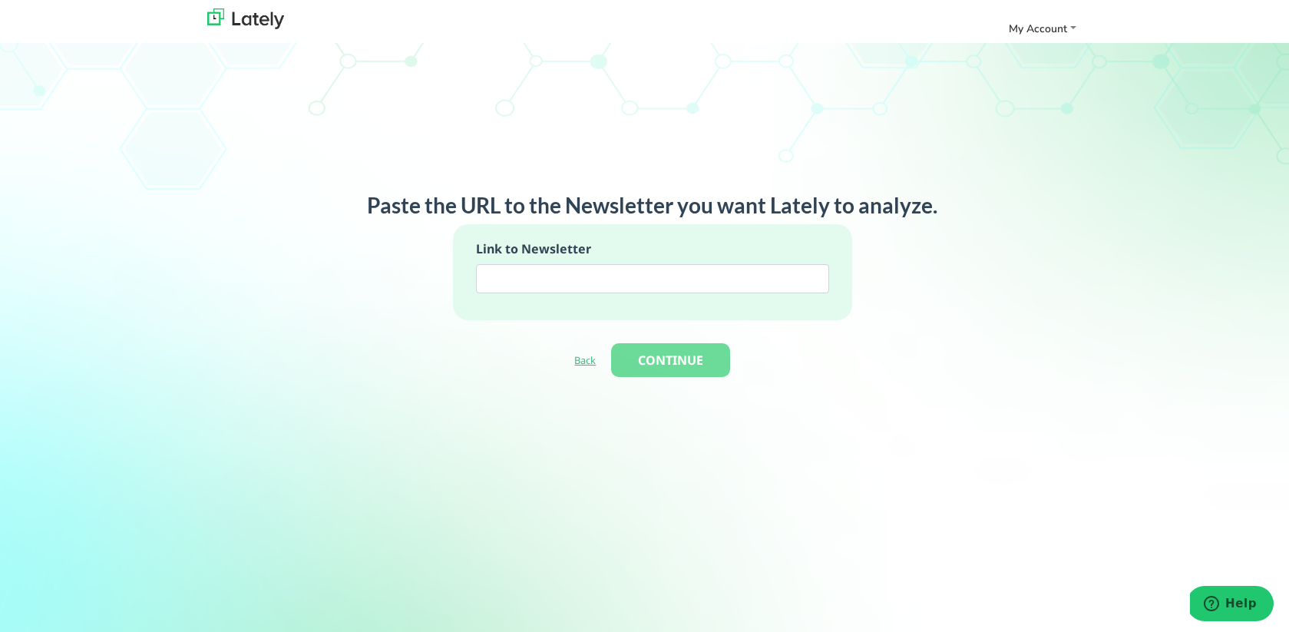
click at [580, 364] on link "Back" at bounding box center [585, 360] width 22 height 14
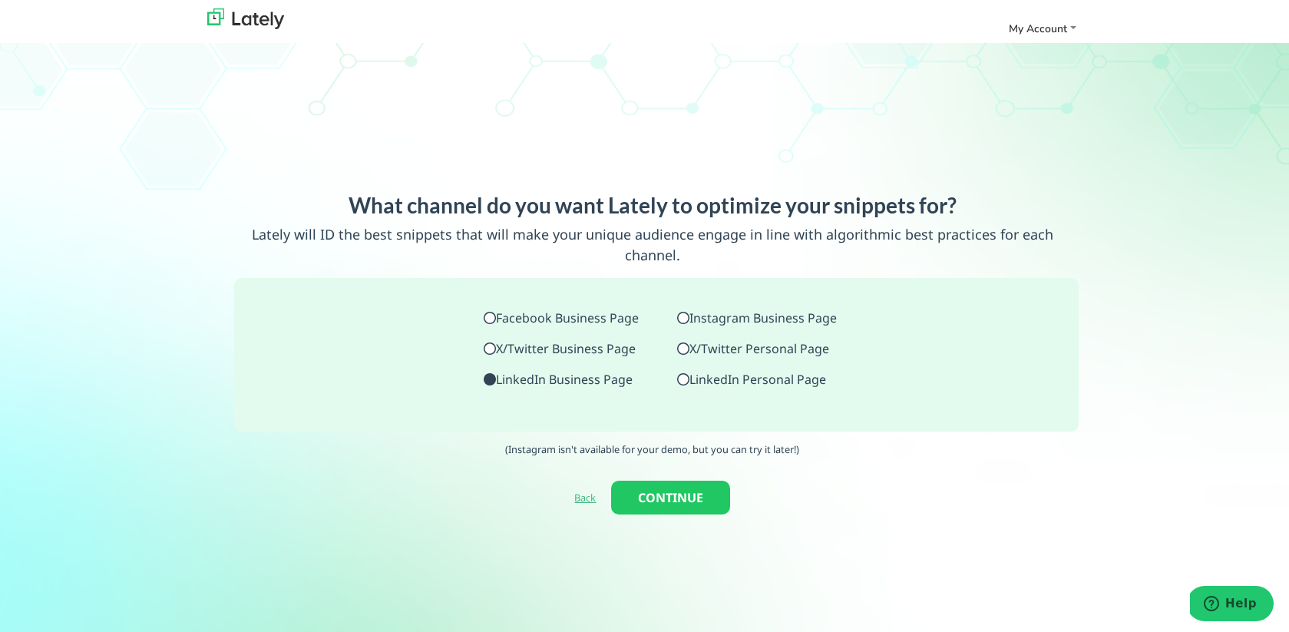
click at [587, 491] on link "Back" at bounding box center [585, 498] width 22 height 14
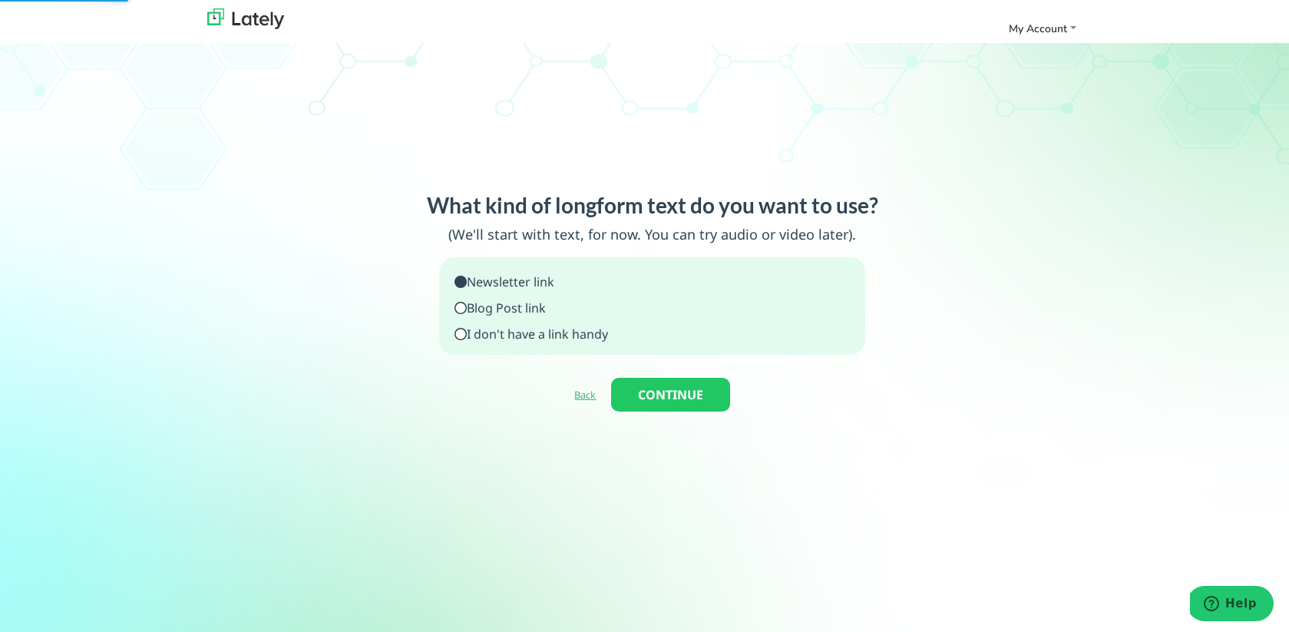
click at [543, 337] on p "I don't have a link handy" at bounding box center [532, 334] width 154 height 18
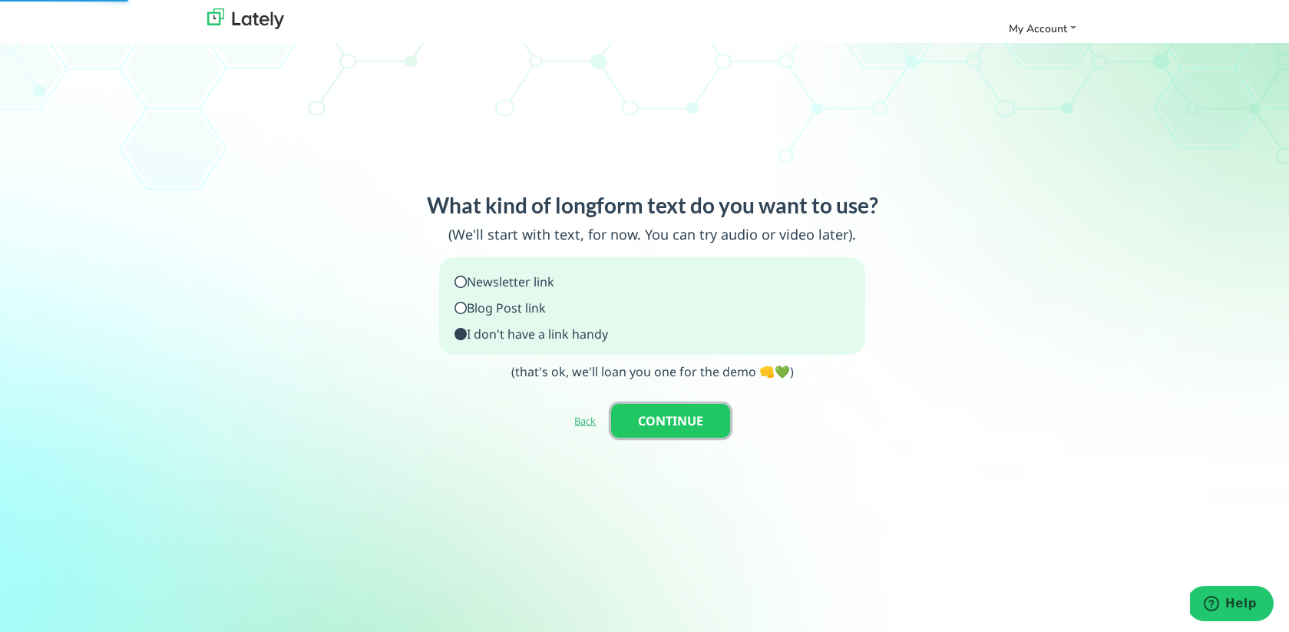
click at [649, 420] on button "CONTINUE" at bounding box center [670, 421] width 119 height 34
type input "https://www.lately.ai/blog/lately-ais-ultimate-social-media-writing-guide-7-way…"
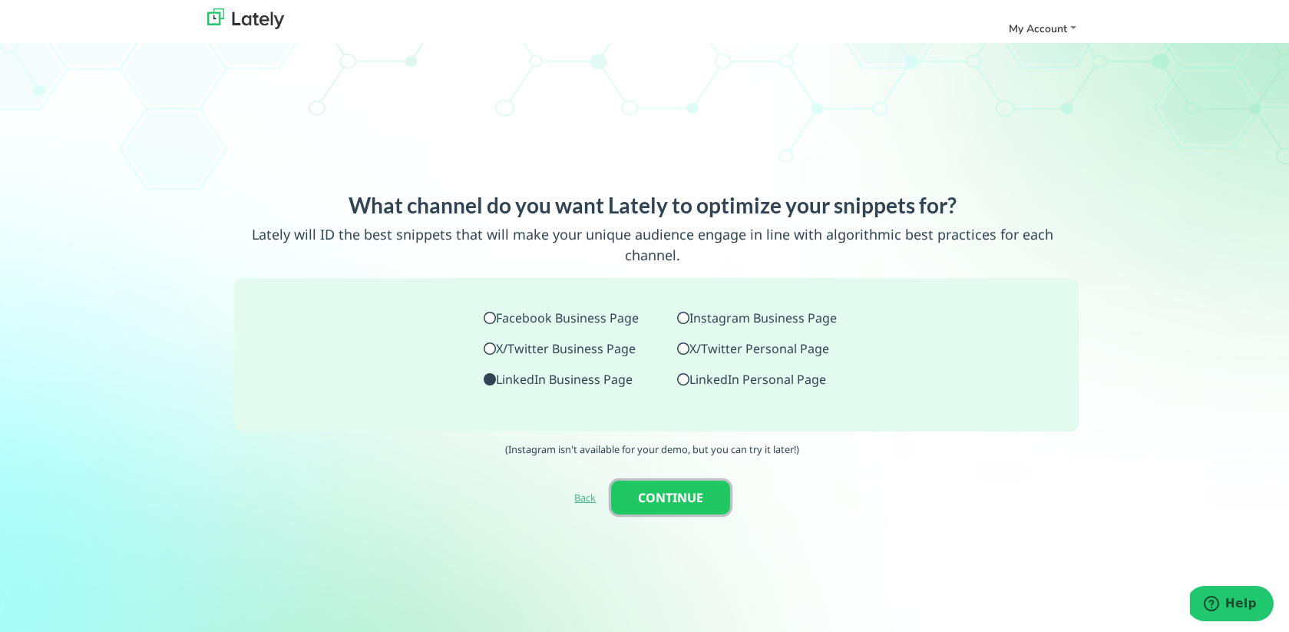
click at [670, 481] on button "CONTINUE" at bounding box center [670, 498] width 119 height 34
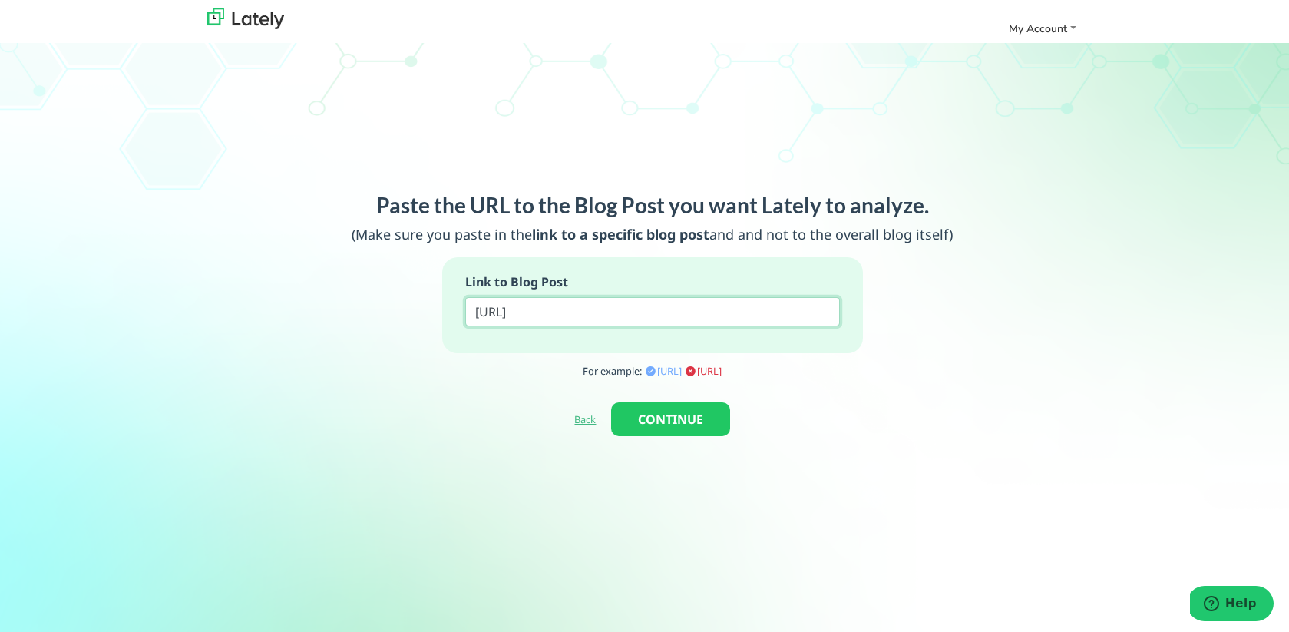
click at [698, 316] on input "https://www.lately.ai/blog/lately-ais-ultimate-social-media-writing-guide-7-way…" at bounding box center [652, 311] width 375 height 29
click at [698, 315] on input "https://www.lately.ai/blog/lately-ais-ultimate-social-media-writing-guide-7-way…" at bounding box center [652, 311] width 375 height 29
click at [676, 419] on button "CONTINUE" at bounding box center [670, 419] width 119 height 34
